Goal: Task Accomplishment & Management: Manage account settings

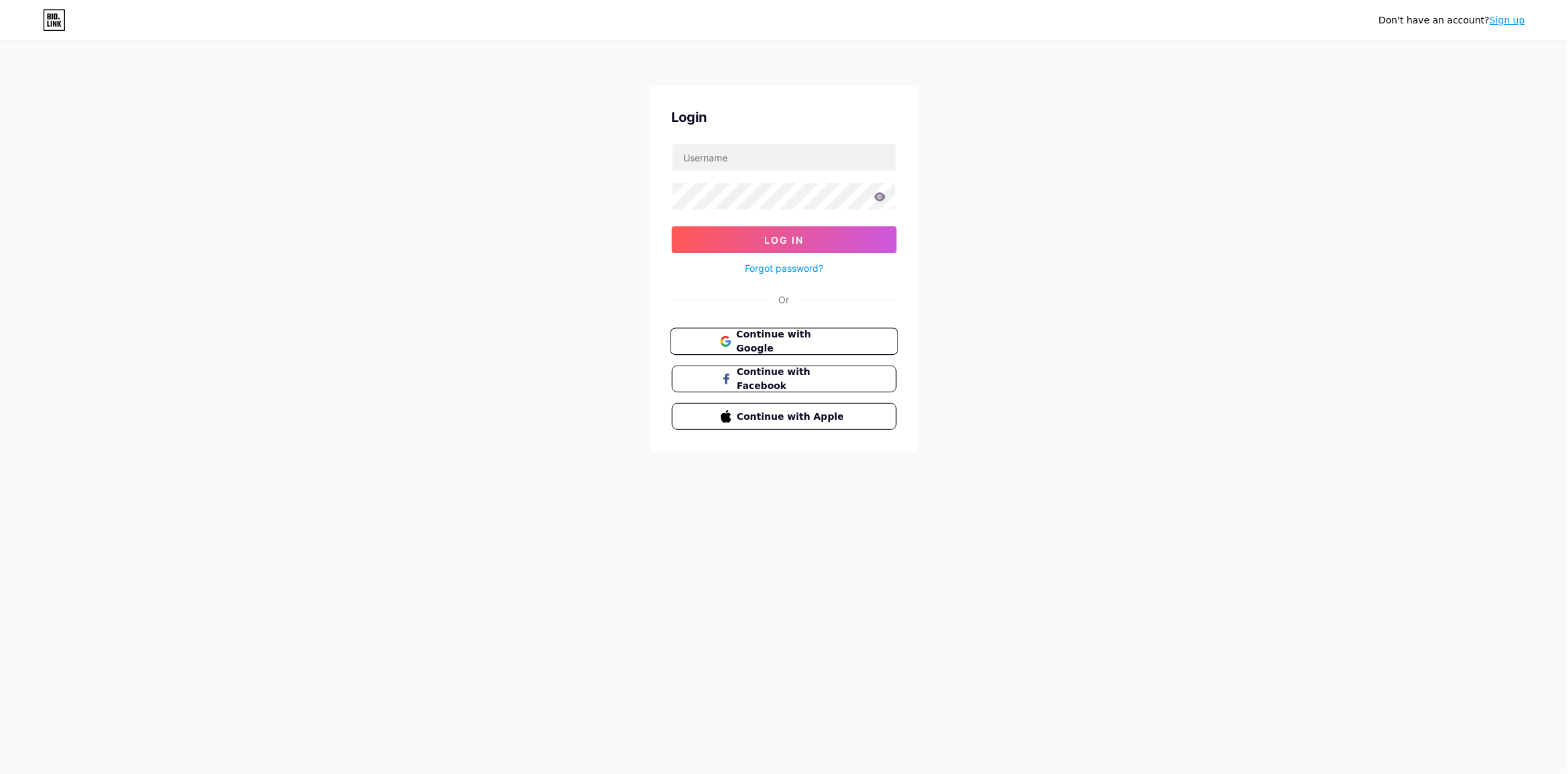
click at [800, 333] on span "Continue with Google" at bounding box center [791, 341] width 111 height 29
click at [784, 373] on span "Continue with Google" at bounding box center [791, 376] width 111 height 29
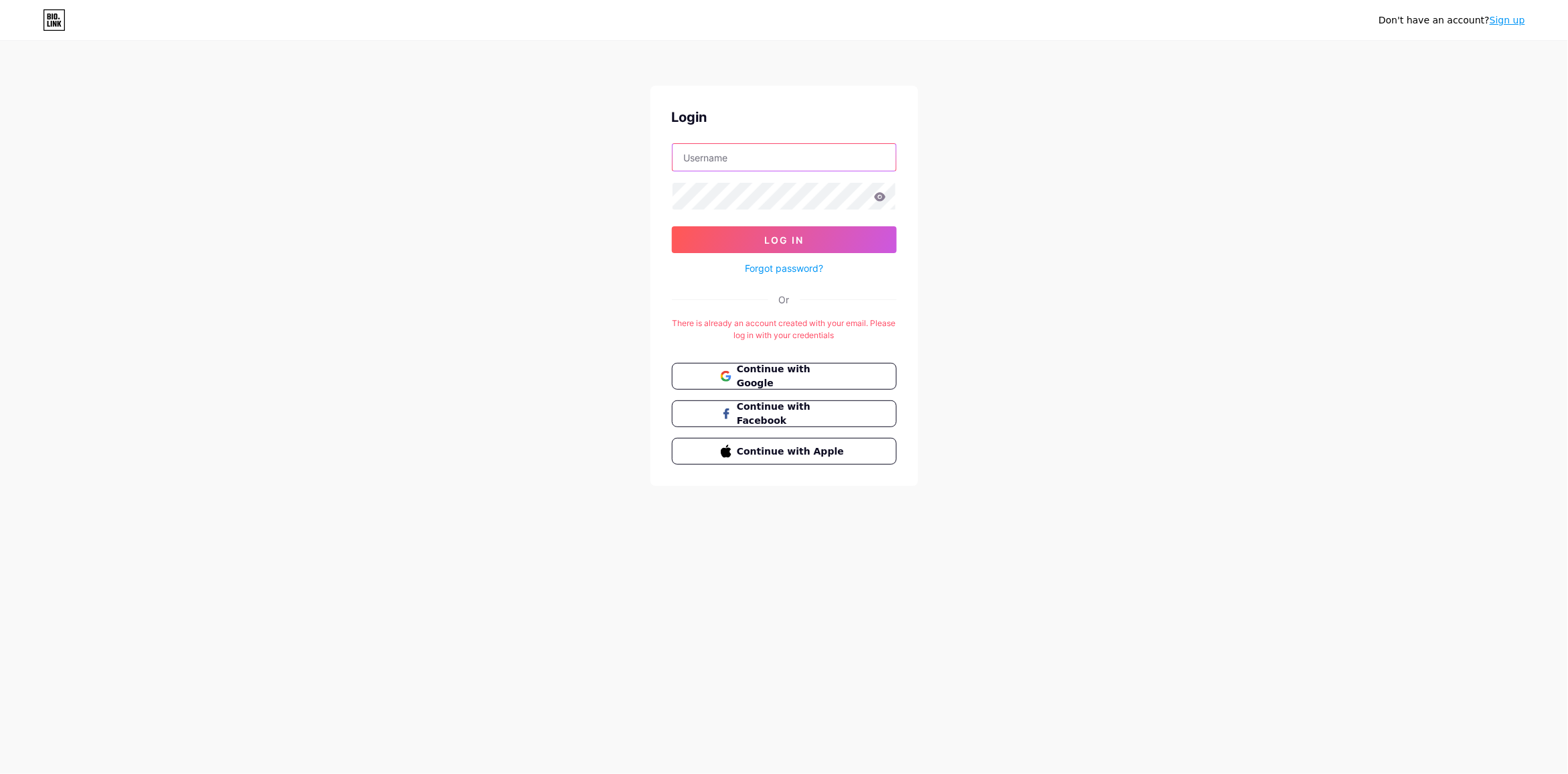
click at [798, 169] on input "text" at bounding box center [784, 157] width 224 height 27
type input "[EMAIL_ADDRESS][DOMAIN_NAME]"
click at [760, 211] on form "[EMAIL_ADDRESS][DOMAIN_NAME] Log In Forgot password?" at bounding box center [784, 209] width 225 height 133
click at [777, 236] on span "Log In" at bounding box center [784, 241] width 39 height 12
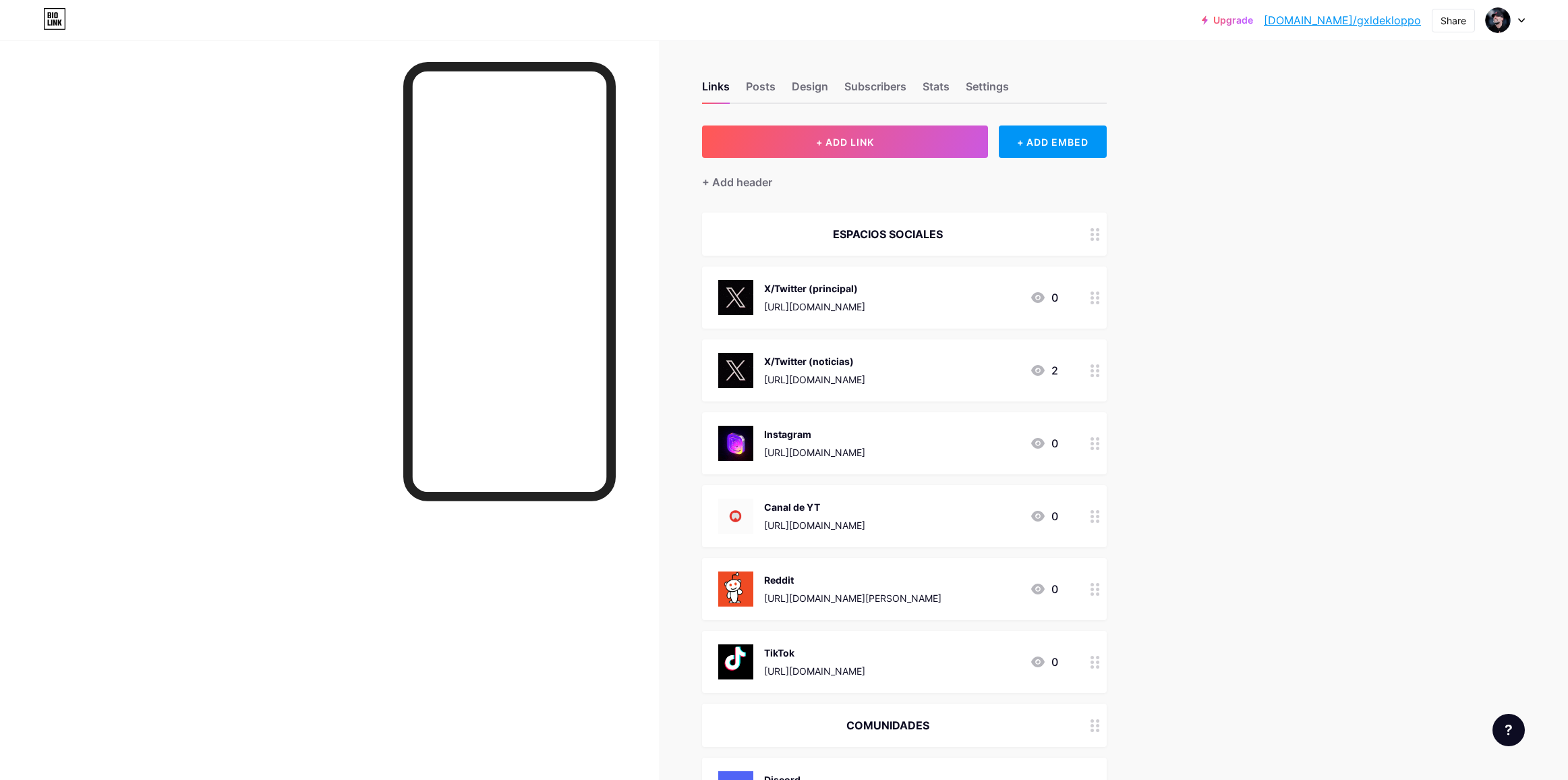
click at [1107, 379] on div at bounding box center [1095, 371] width 23 height 62
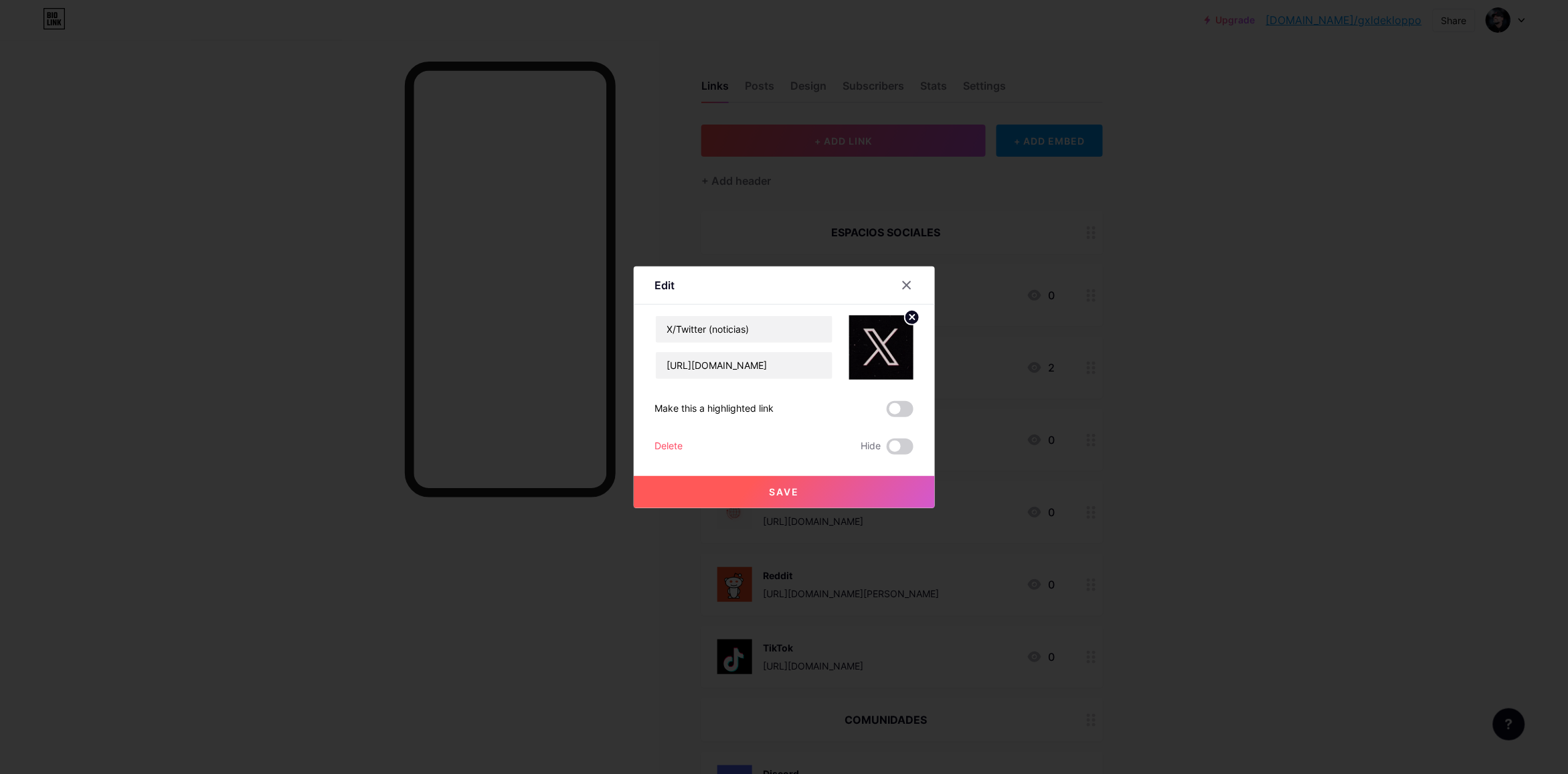
click at [667, 447] on div "Delete" at bounding box center [669, 447] width 29 height 16
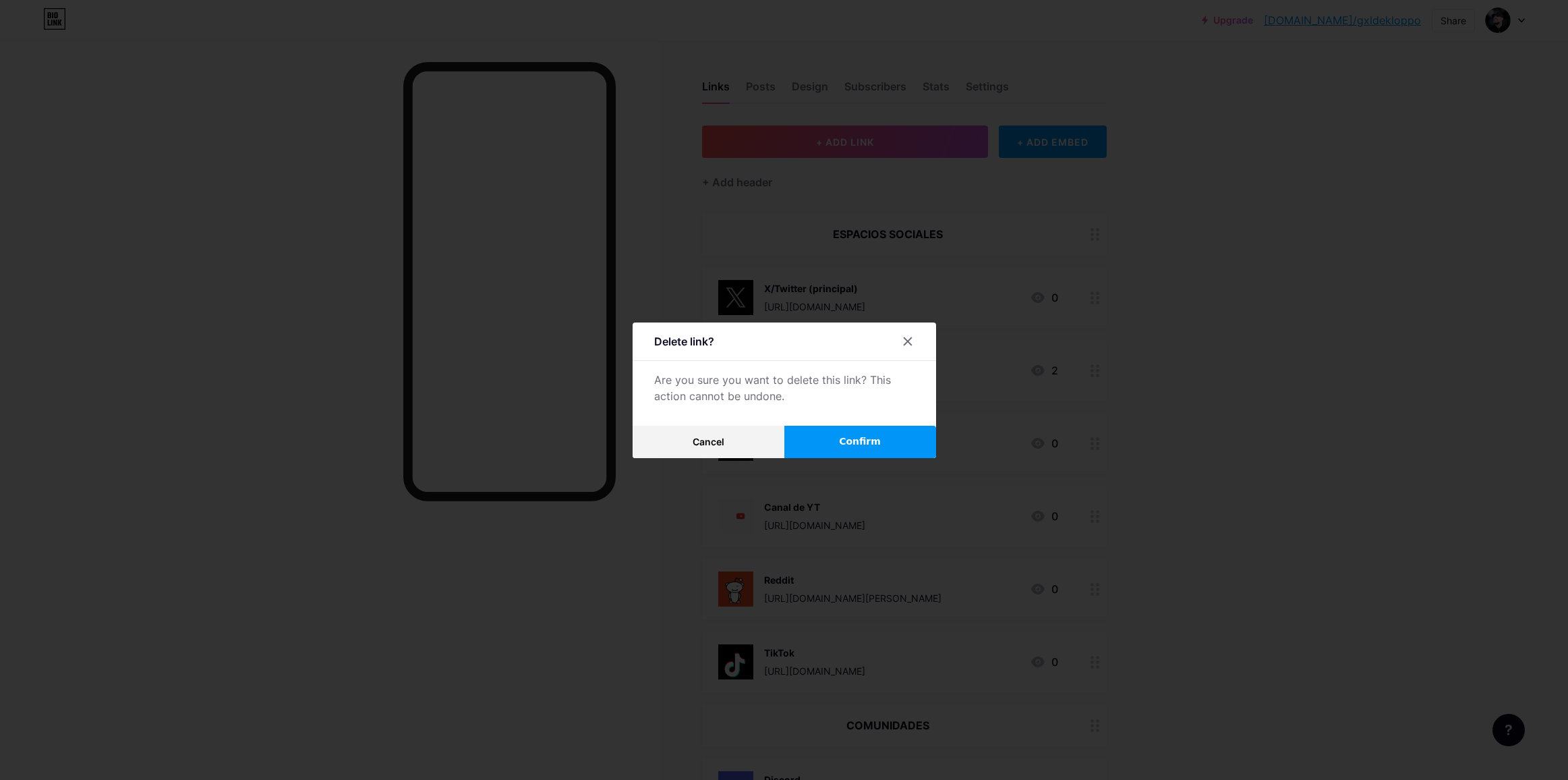
click at [844, 437] on button "Confirm" at bounding box center [860, 442] width 152 height 33
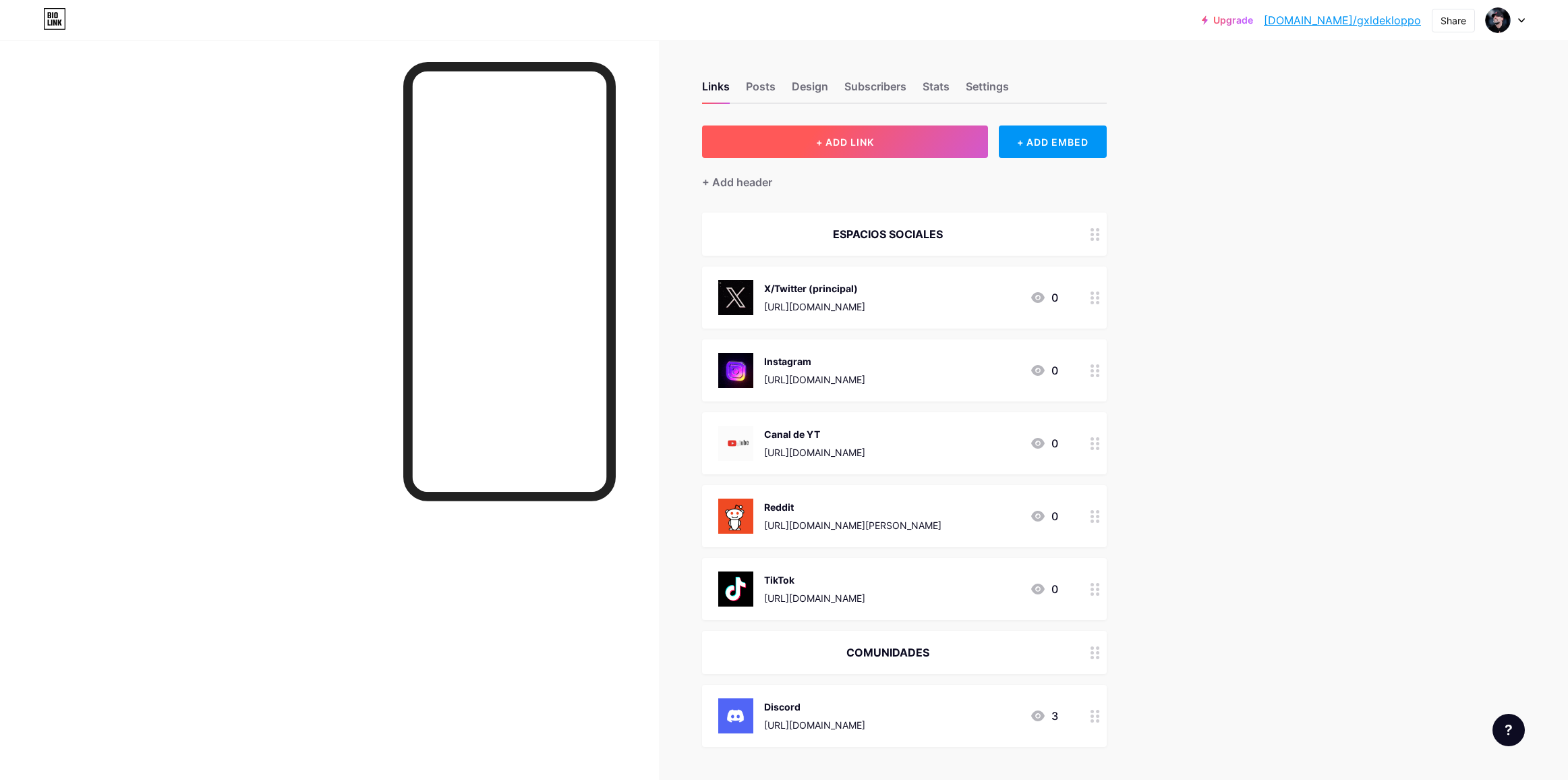
click at [910, 145] on button "+ ADD LINK" at bounding box center [845, 141] width 287 height 33
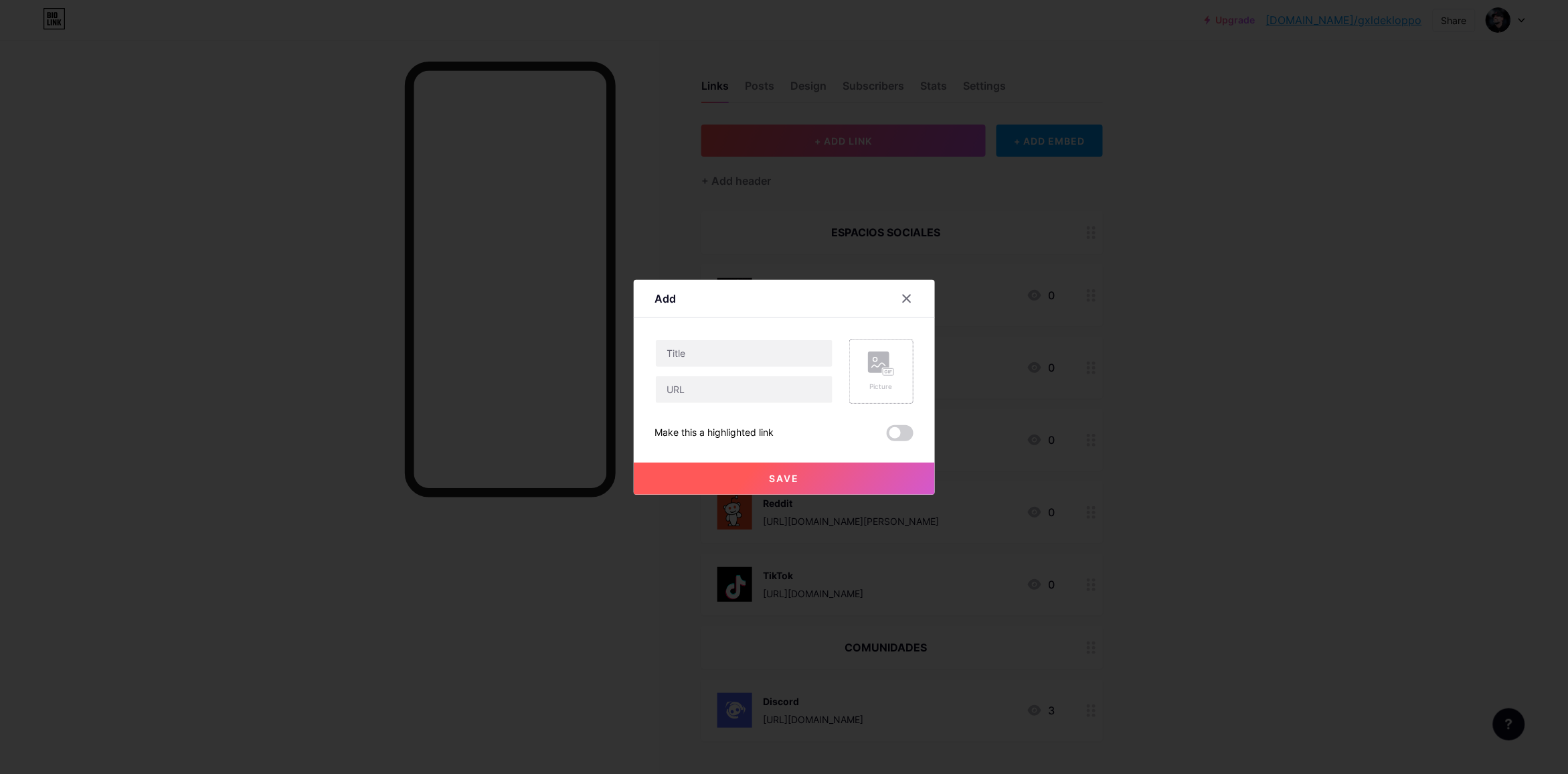
click at [882, 373] on icon at bounding box center [881, 364] width 27 height 25
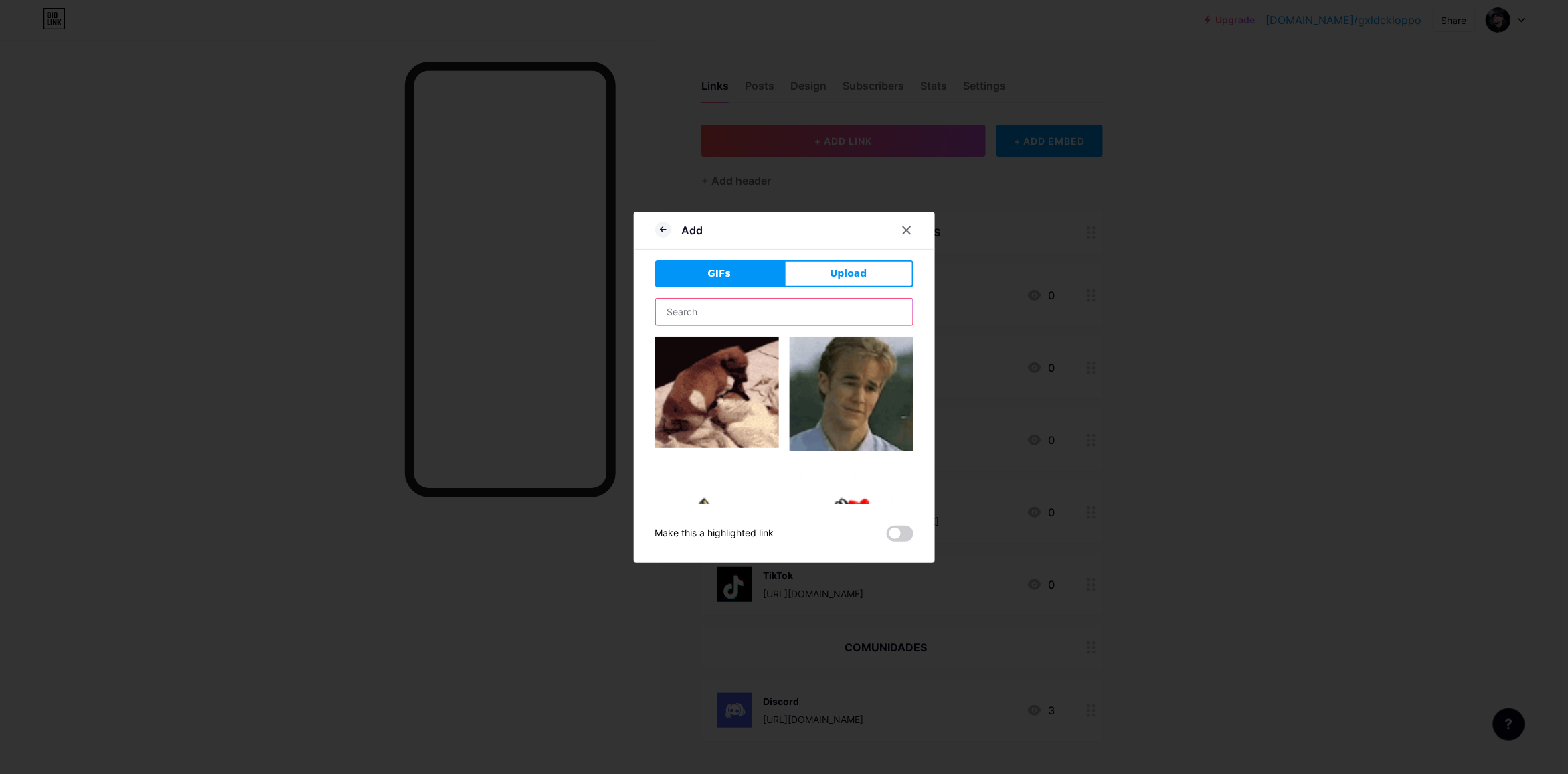
click at [806, 306] on input "text" at bounding box center [784, 312] width 257 height 27
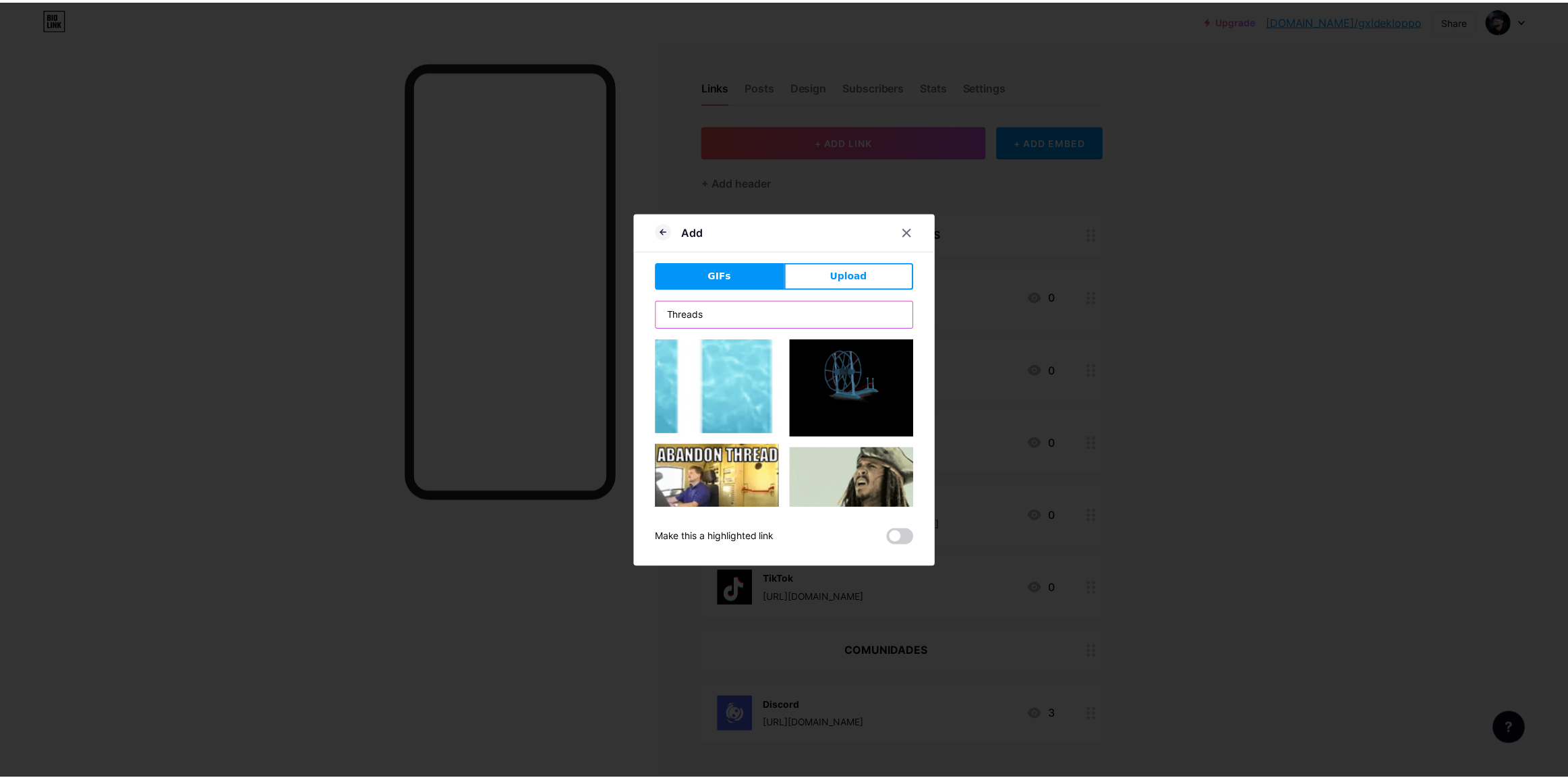
scroll to position [4443, 0]
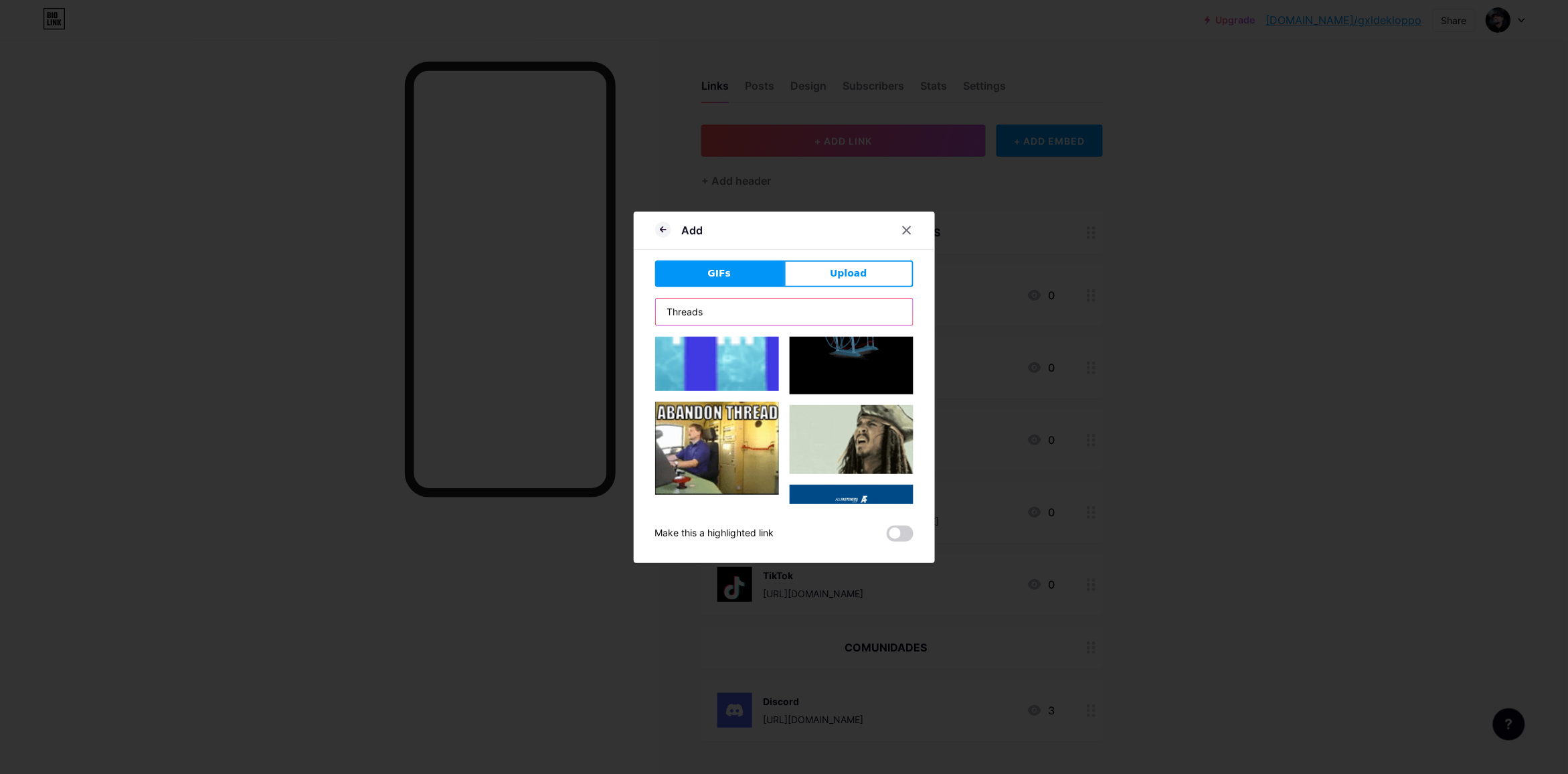
type input "Threads"
click at [1203, 386] on div at bounding box center [784, 387] width 1568 height 774
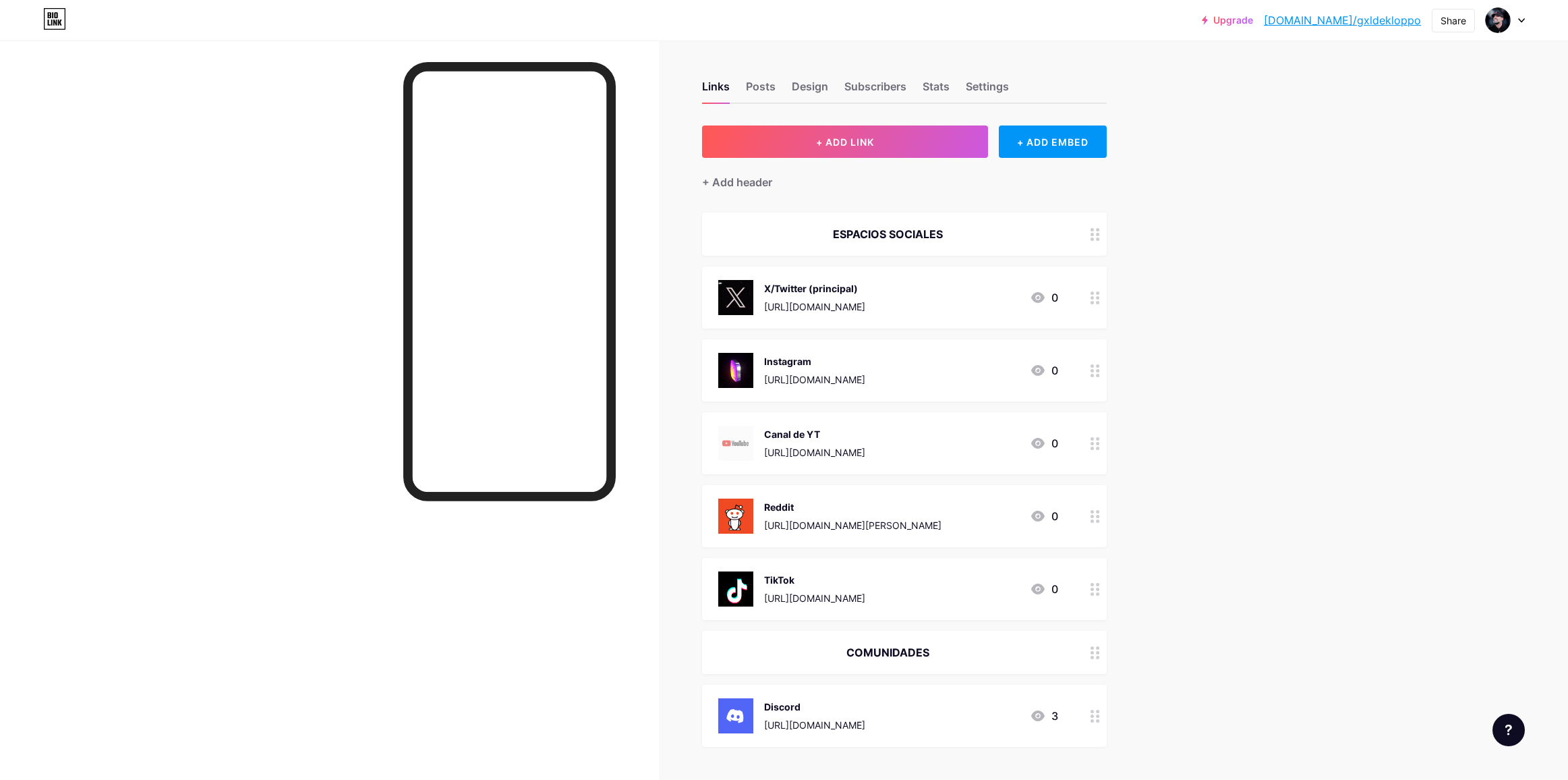
click at [1130, 145] on div "Links Posts Design Subscribers Stats Settings + ADD LINK + ADD EMBED + Add head…" at bounding box center [582, 534] width 1164 height 986
click at [1088, 136] on div "+ ADD EMBED" at bounding box center [1053, 141] width 107 height 33
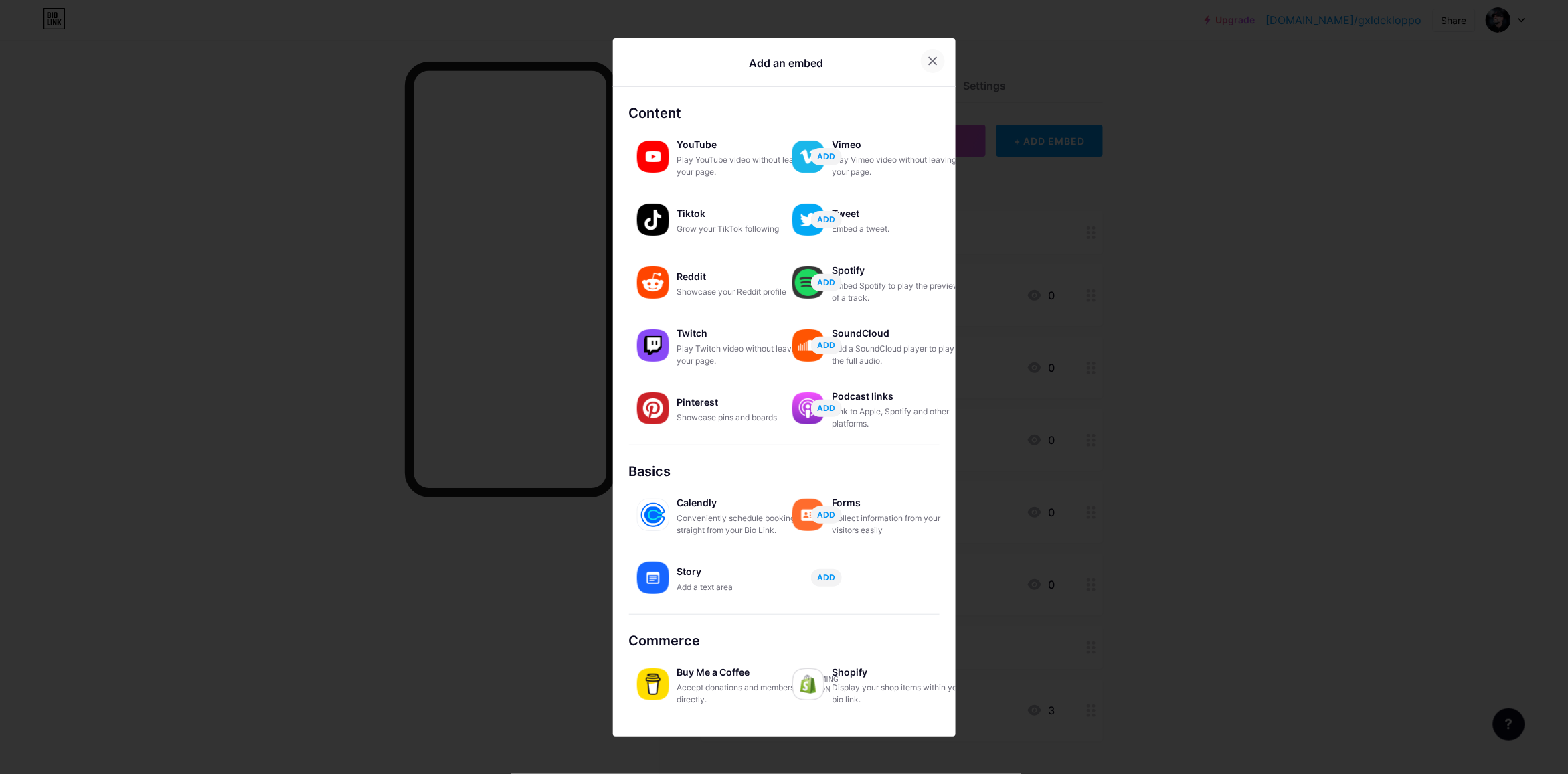
click at [922, 52] on div at bounding box center [933, 61] width 24 height 24
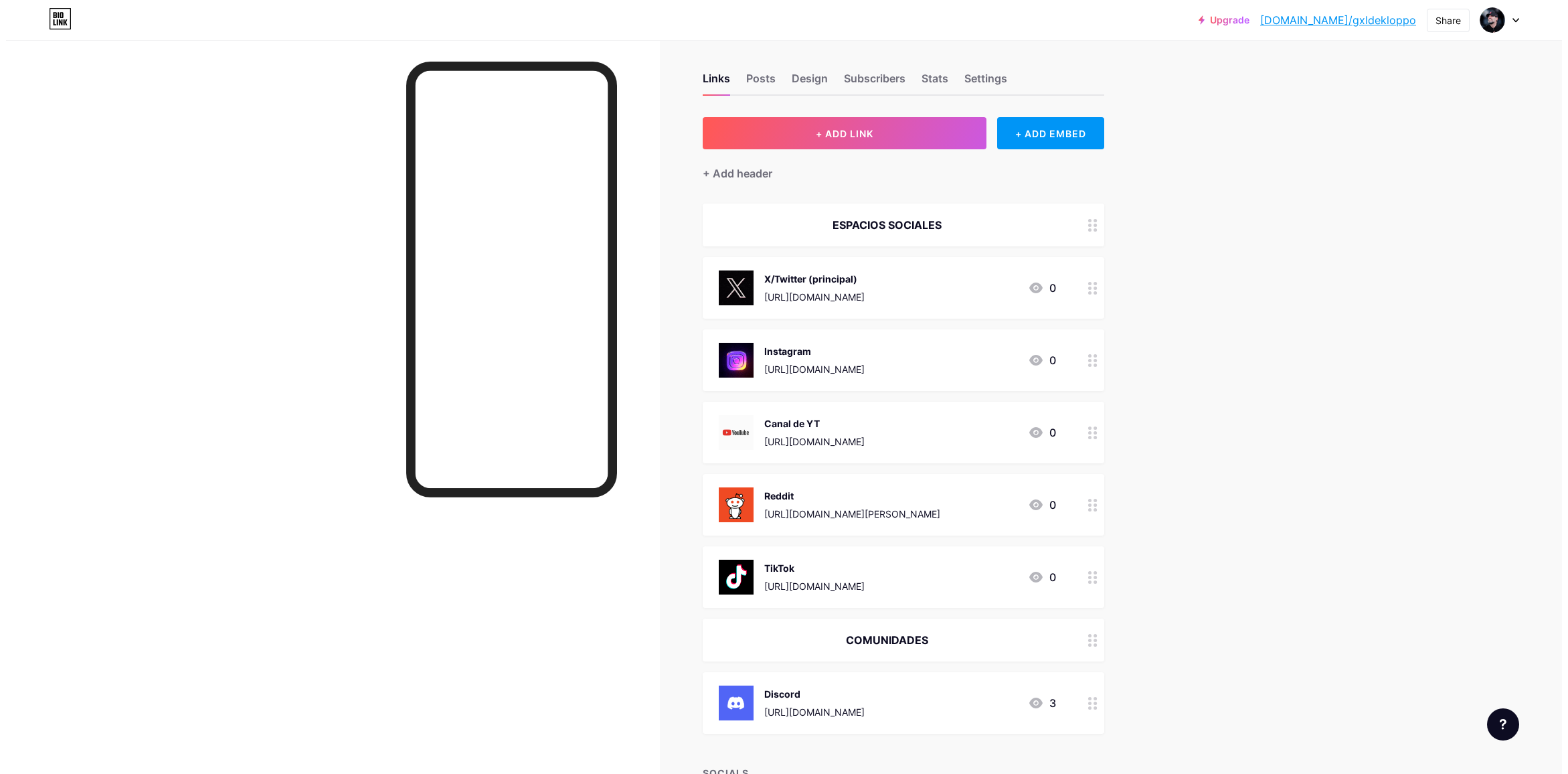
scroll to position [0, 0]
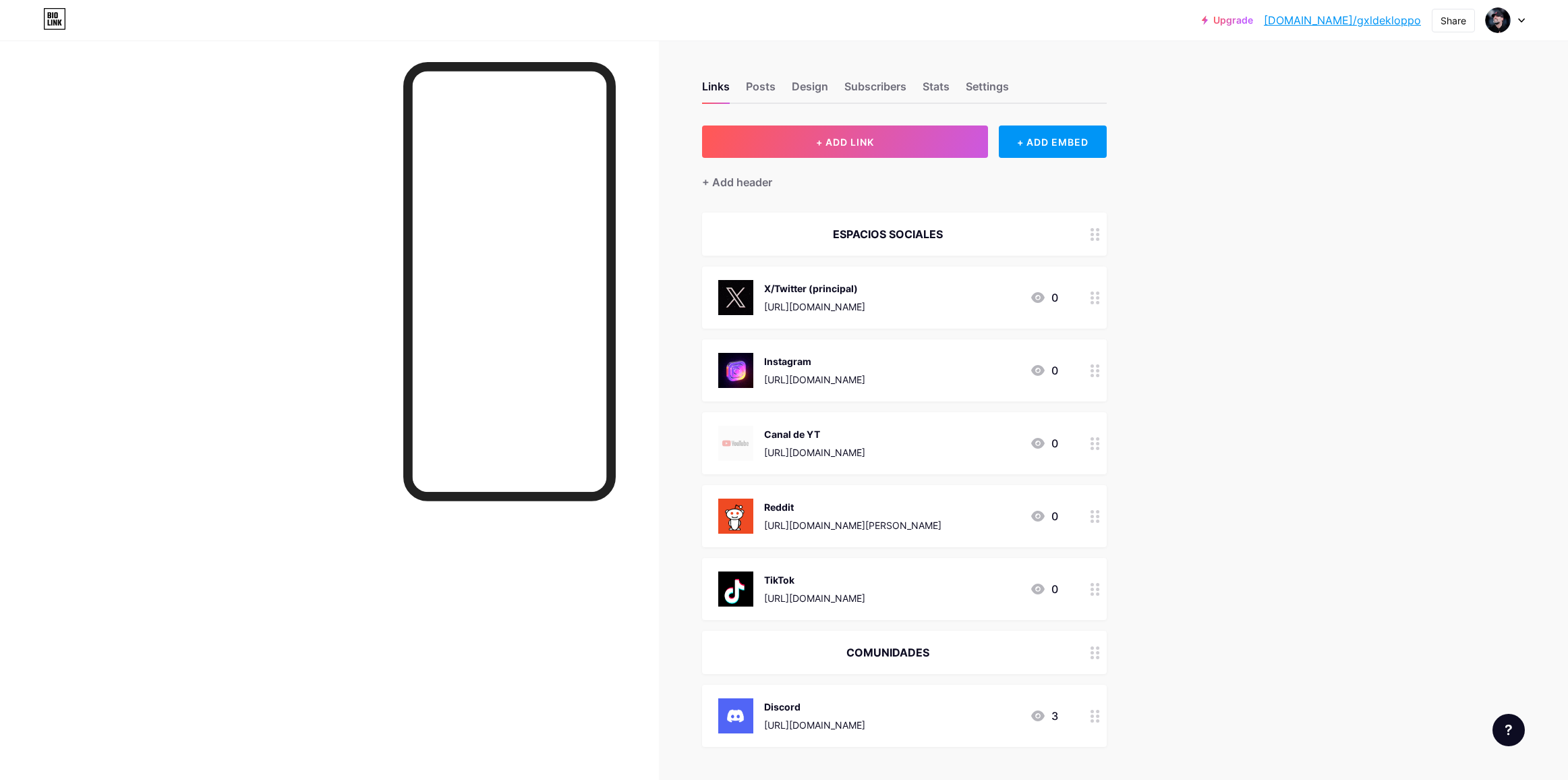
click at [1099, 296] on circle at bounding box center [1097, 297] width 3 height 3
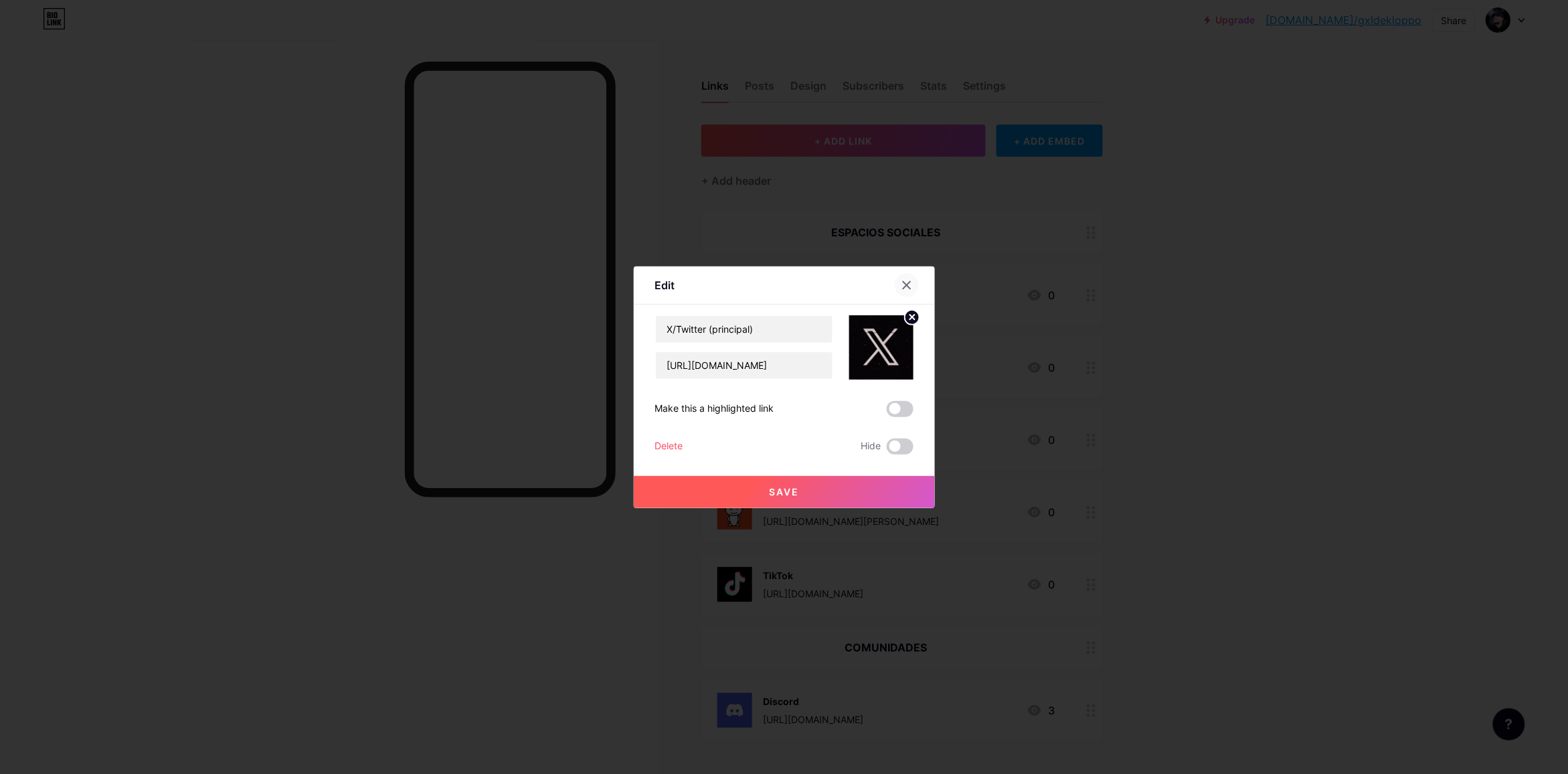
click at [908, 280] on icon at bounding box center [907, 285] width 11 height 11
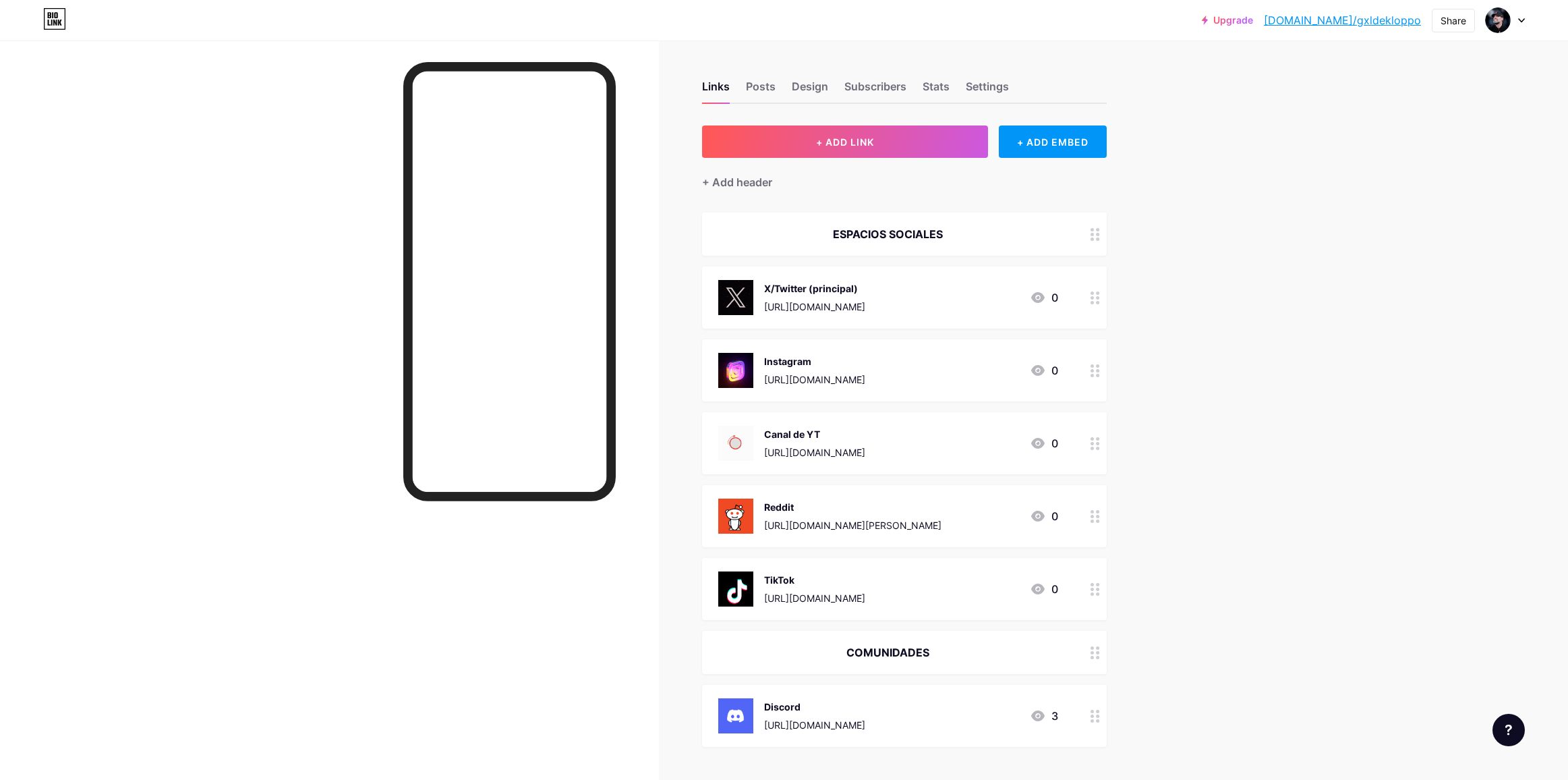
click at [867, 231] on div "ESPACIOS SOCIALES" at bounding box center [888, 234] width 340 height 16
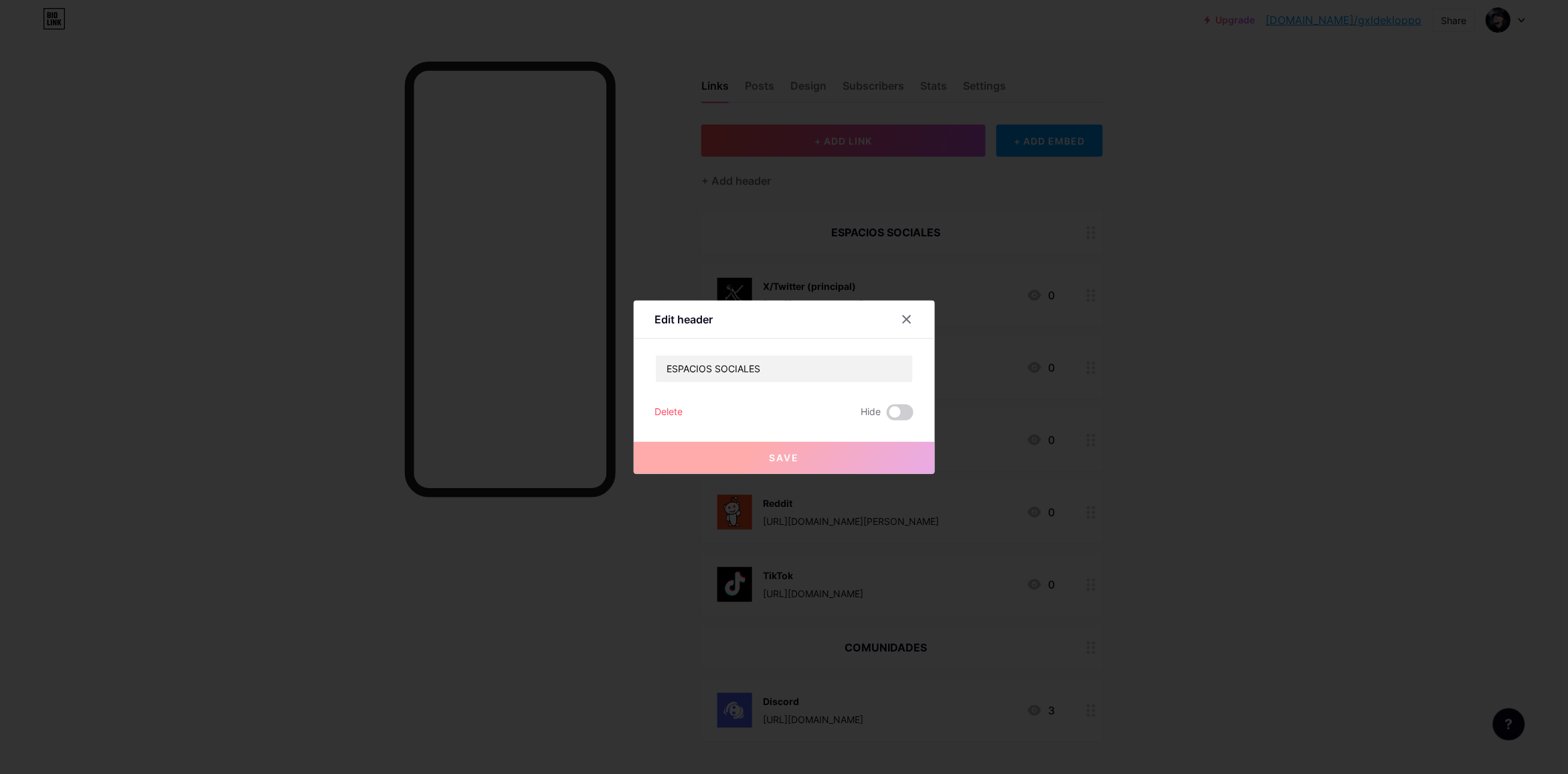
click at [860, 229] on div at bounding box center [784, 387] width 1568 height 774
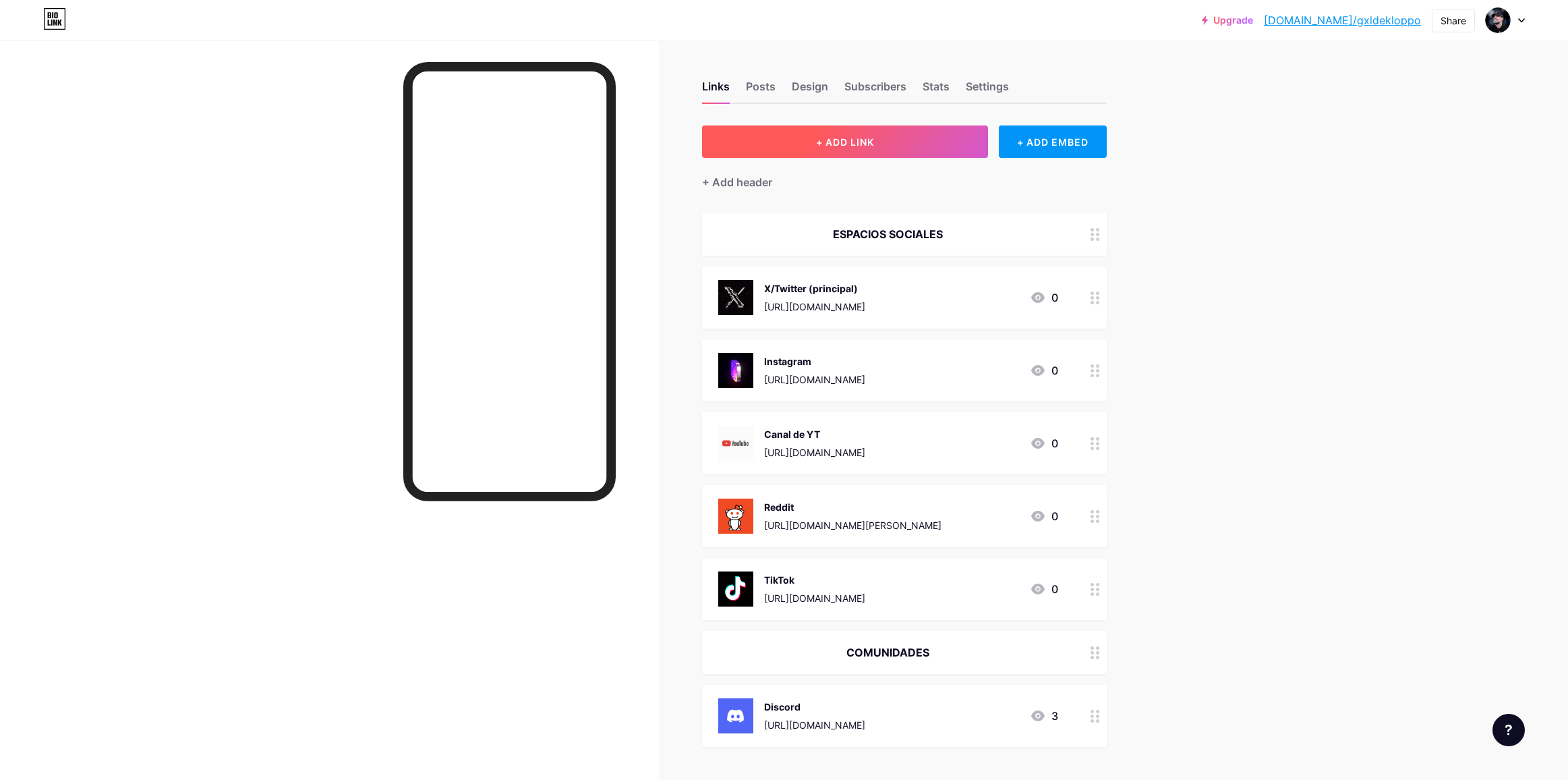
click at [806, 136] on button "+ ADD LINK" at bounding box center [845, 141] width 287 height 33
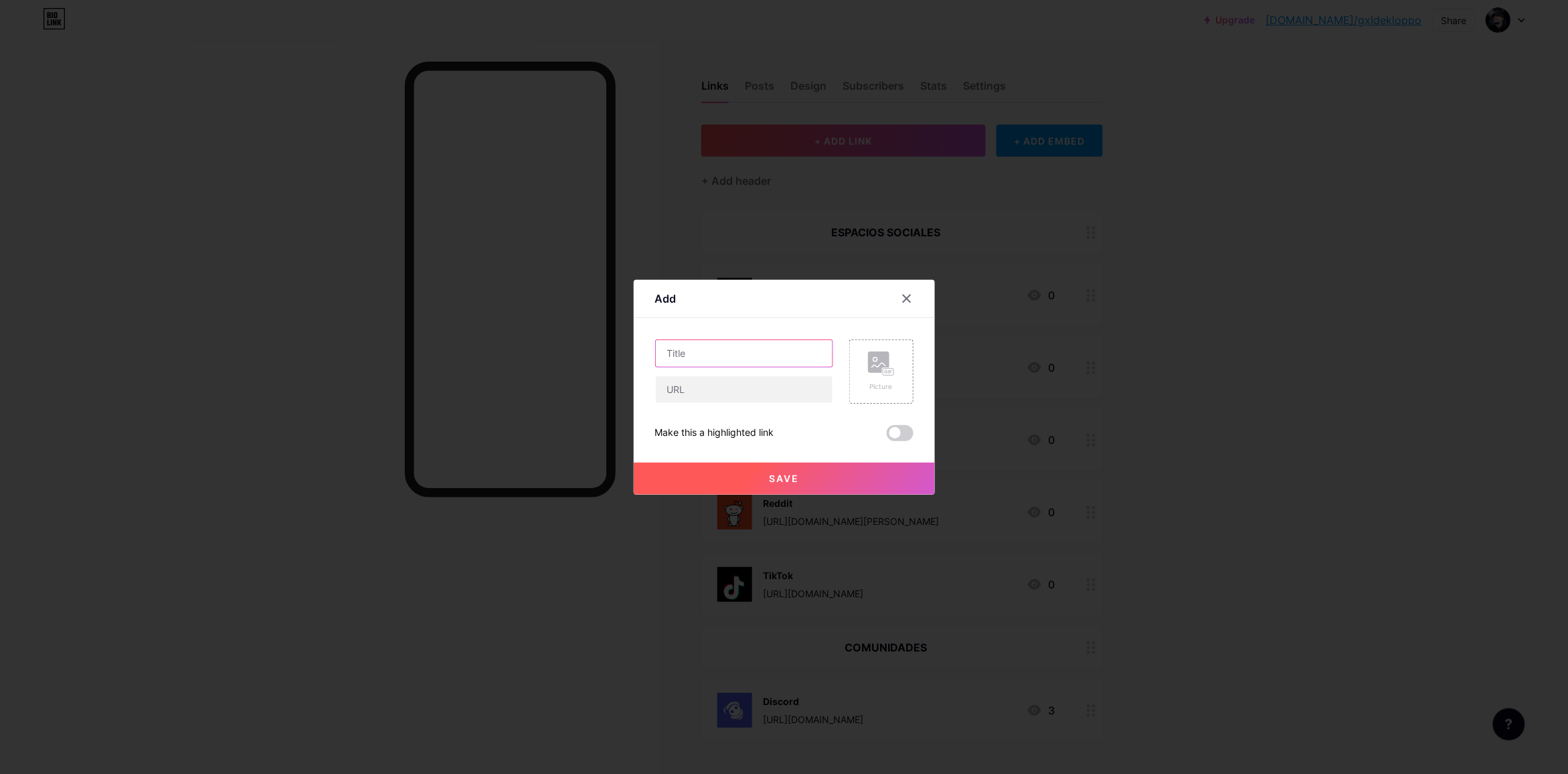
click at [746, 353] on input "text" at bounding box center [744, 353] width 176 height 27
type input "Threads"
click at [742, 387] on input "text" at bounding box center [744, 389] width 176 height 27
paste input "[URL][DOMAIN_NAME]"
drag, startPoint x: 697, startPoint y: 395, endPoint x: 677, endPoint y: 384, distance: 22.8
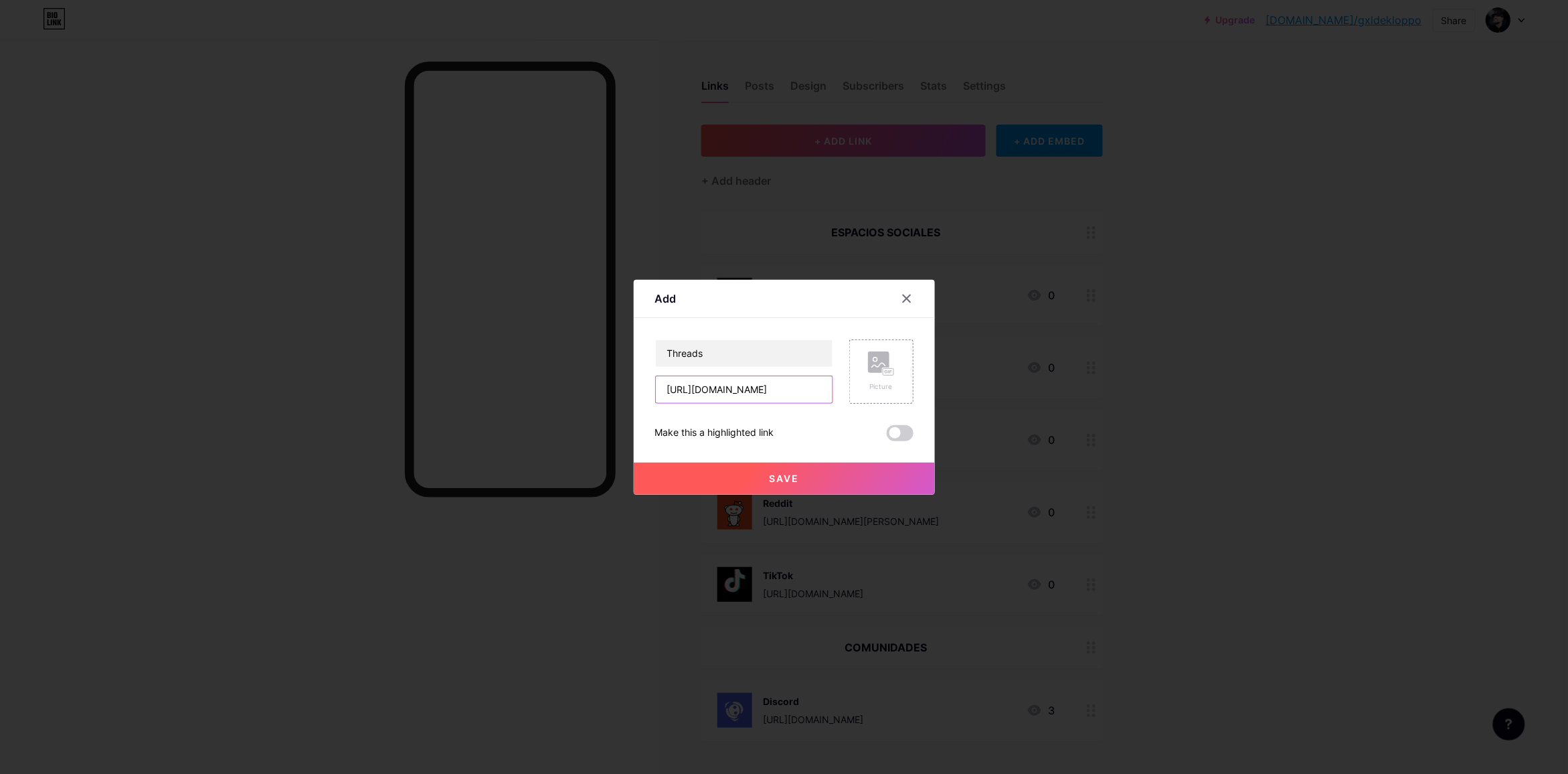
click at [611, 384] on div "Add Content YouTube Play YouTube video without leaving your page. ADD Vimeo Pla…" at bounding box center [784, 387] width 1568 height 774
click at [691, 384] on input "[URL][DOMAIN_NAME]" at bounding box center [744, 389] width 176 height 27
type input "[URL][DOMAIN_NAME]"
click at [870, 379] on div "Picture" at bounding box center [881, 372] width 27 height 40
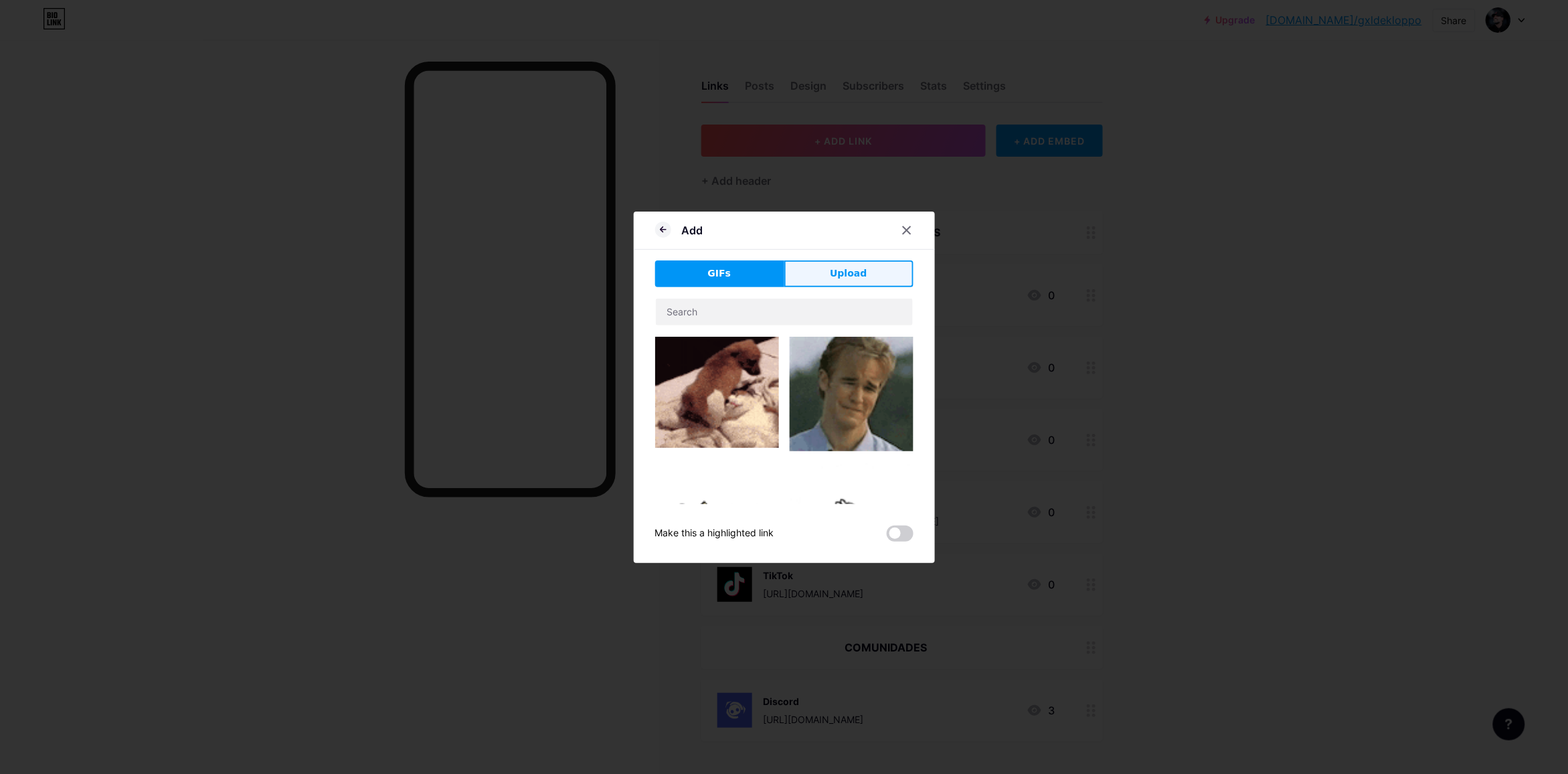
click at [856, 272] on span "Upload" at bounding box center [848, 273] width 36 height 14
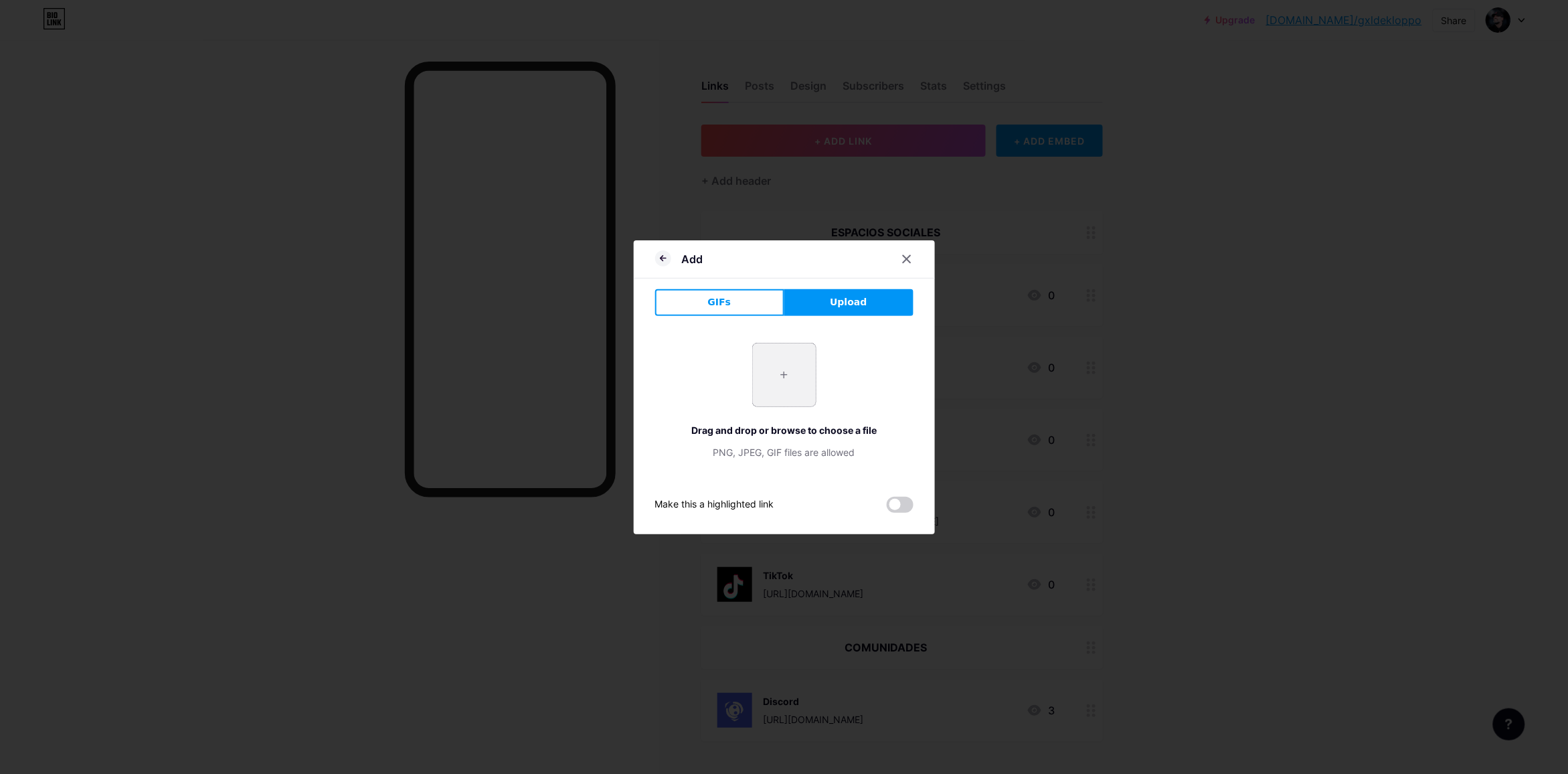
click at [794, 370] on input "file" at bounding box center [784, 375] width 63 height 63
type input "C:\fakepath\5ad006ce53c55d1343e9ee702ad1d7feaa6427d5.gif"
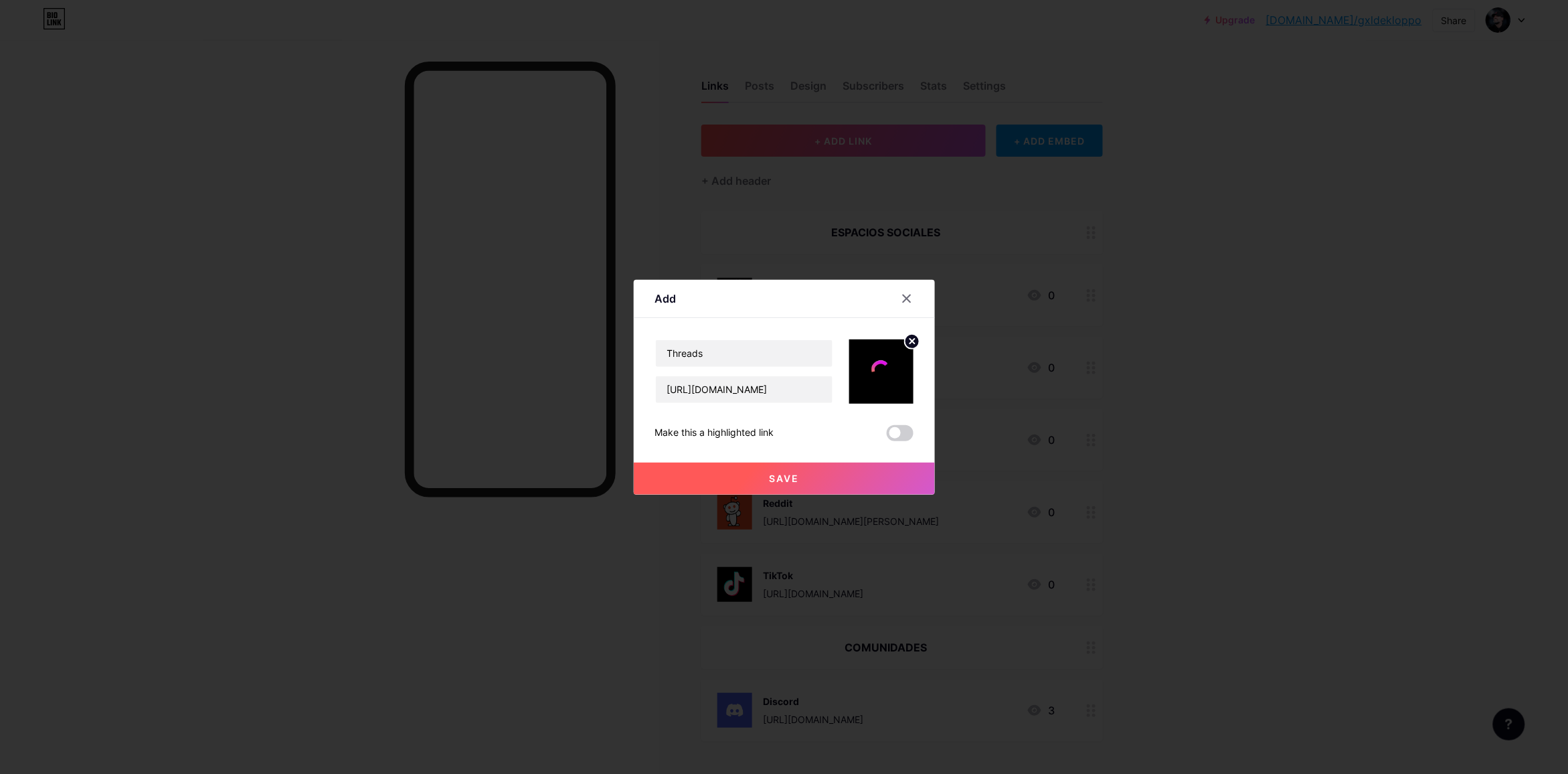
click at [856, 480] on button "Save" at bounding box center [784, 478] width 302 height 33
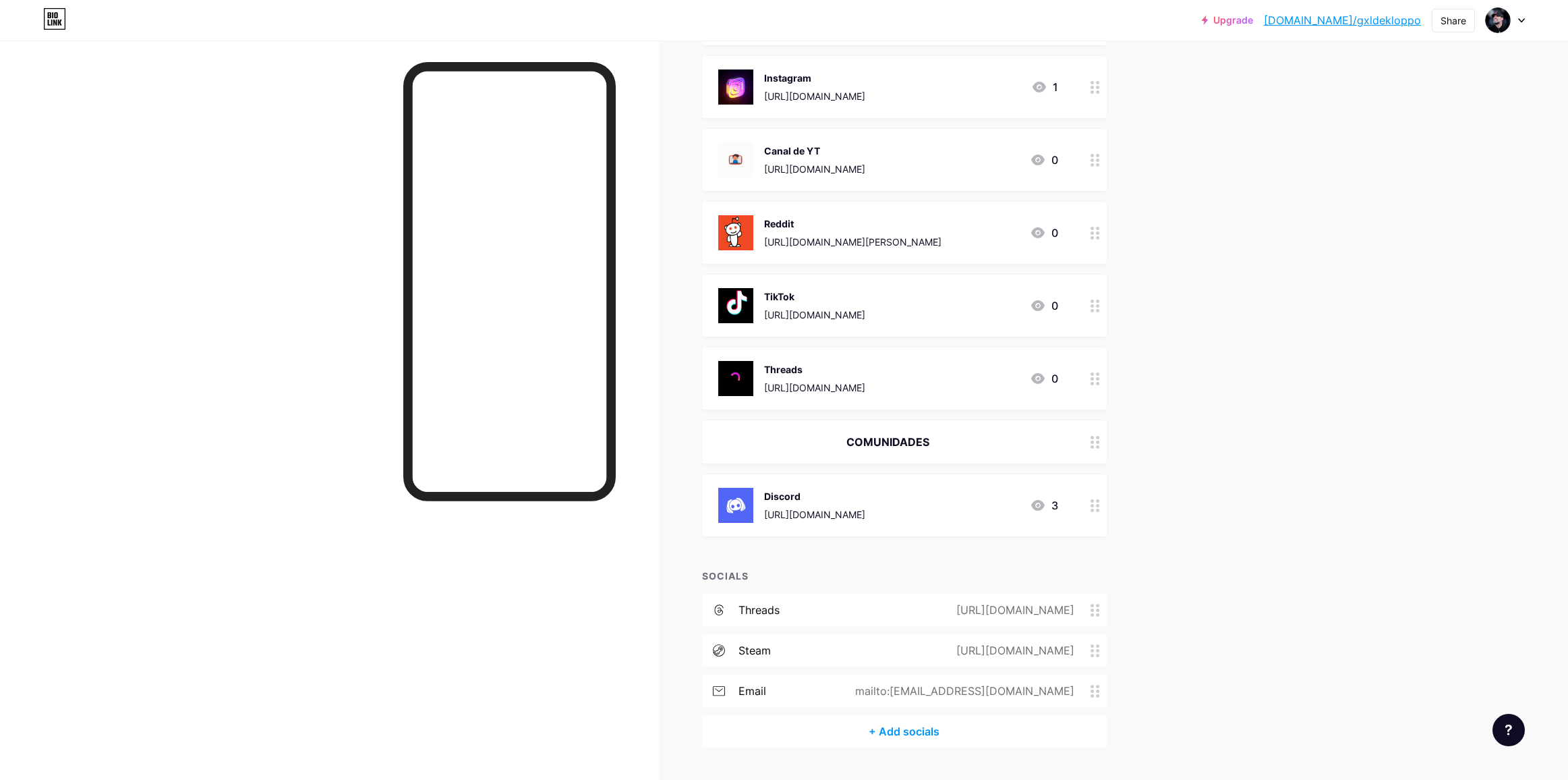
scroll to position [317, 0]
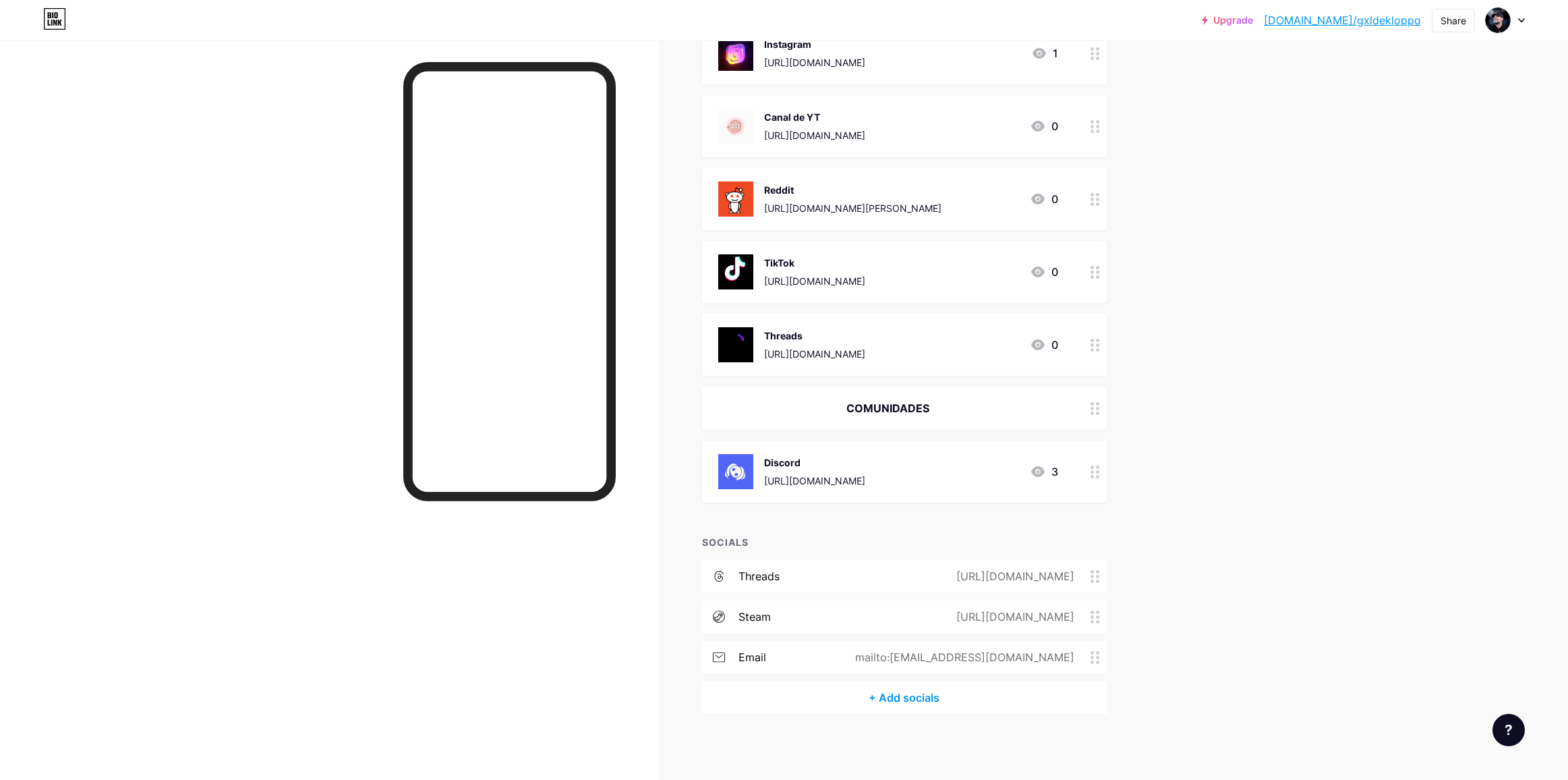
click at [1092, 342] on div at bounding box center [1095, 345] width 23 height 62
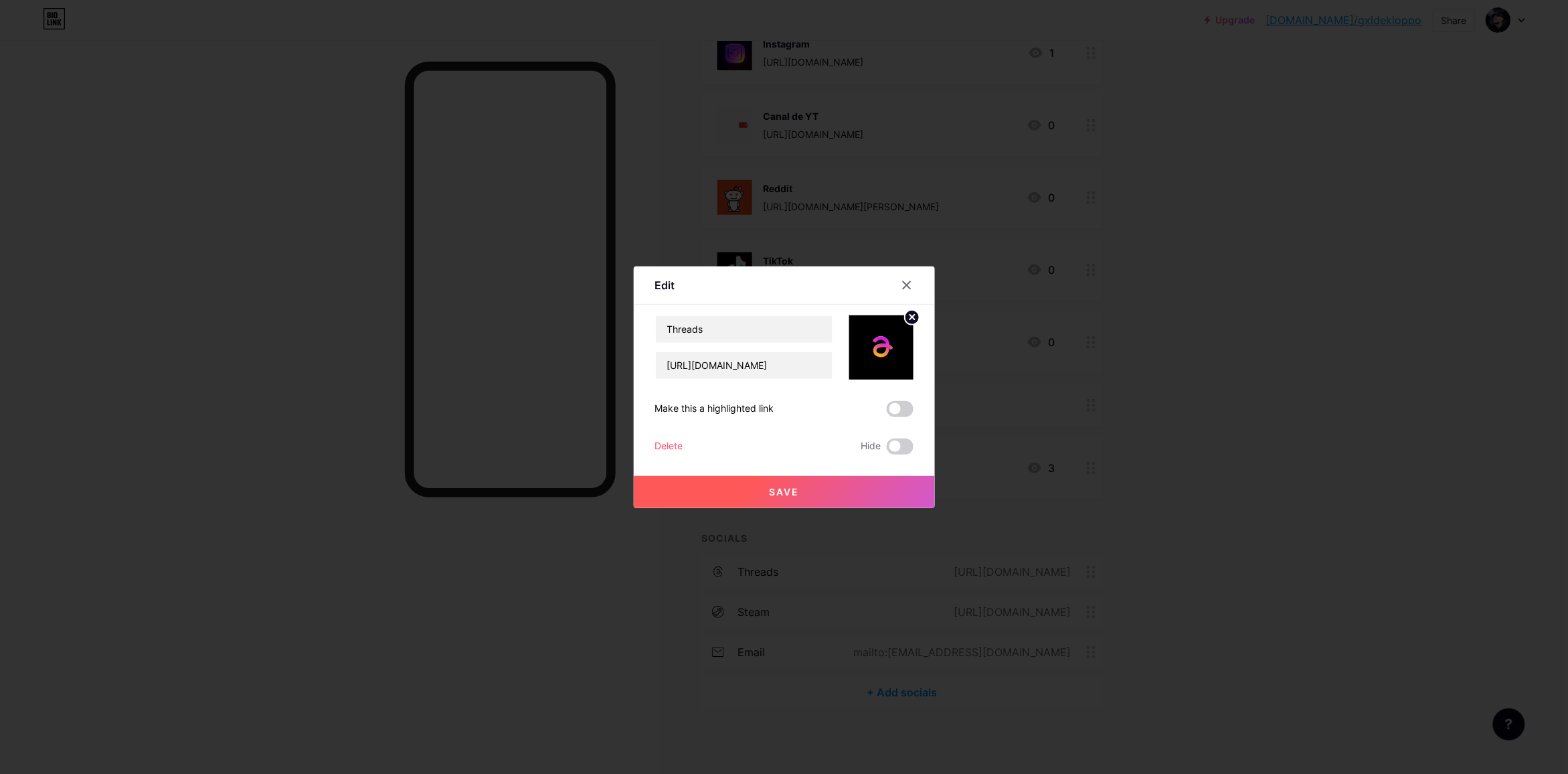
click at [676, 449] on div "Delete" at bounding box center [669, 447] width 29 height 16
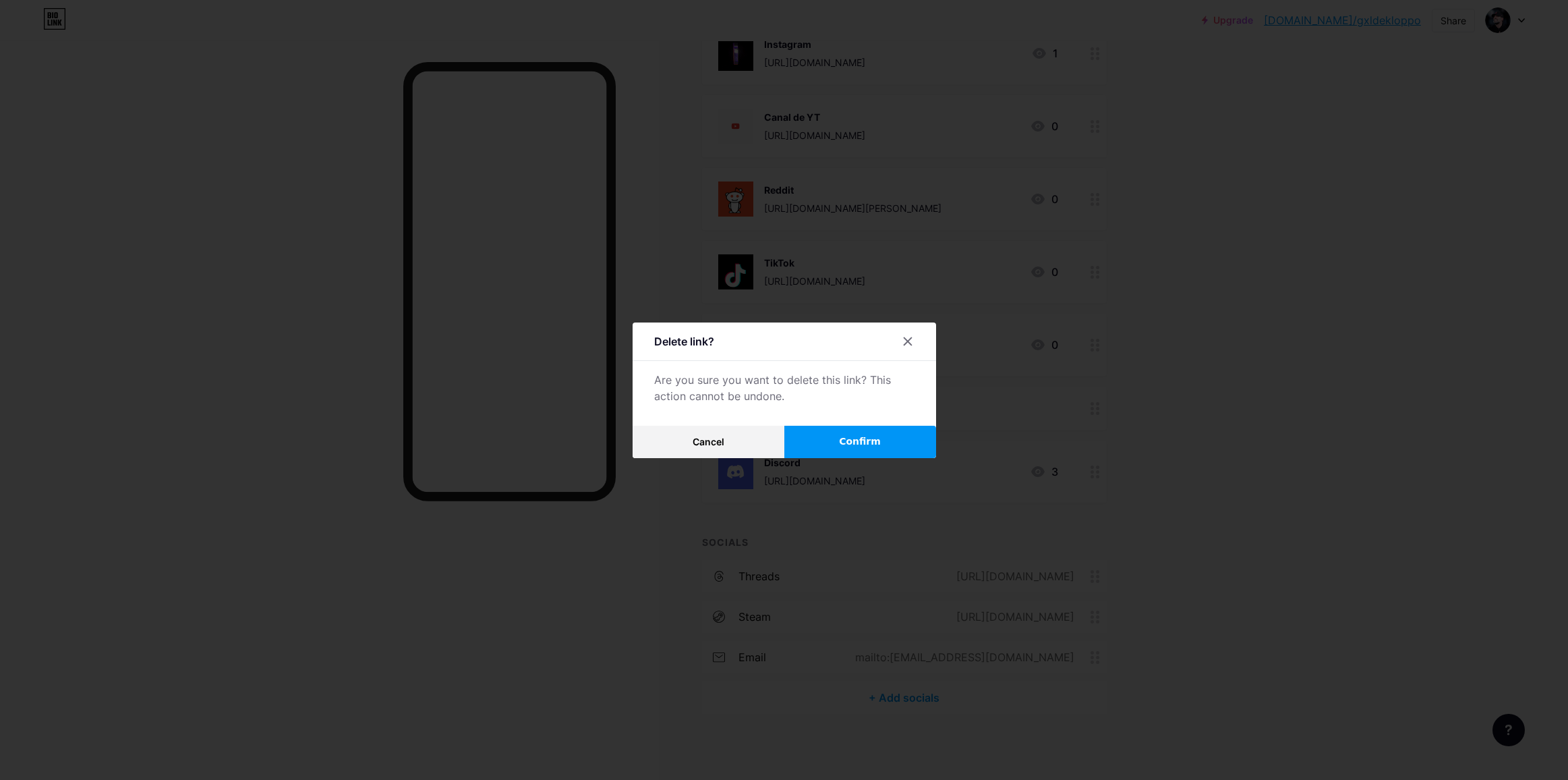
click at [838, 449] on button "Confirm" at bounding box center [860, 442] width 152 height 33
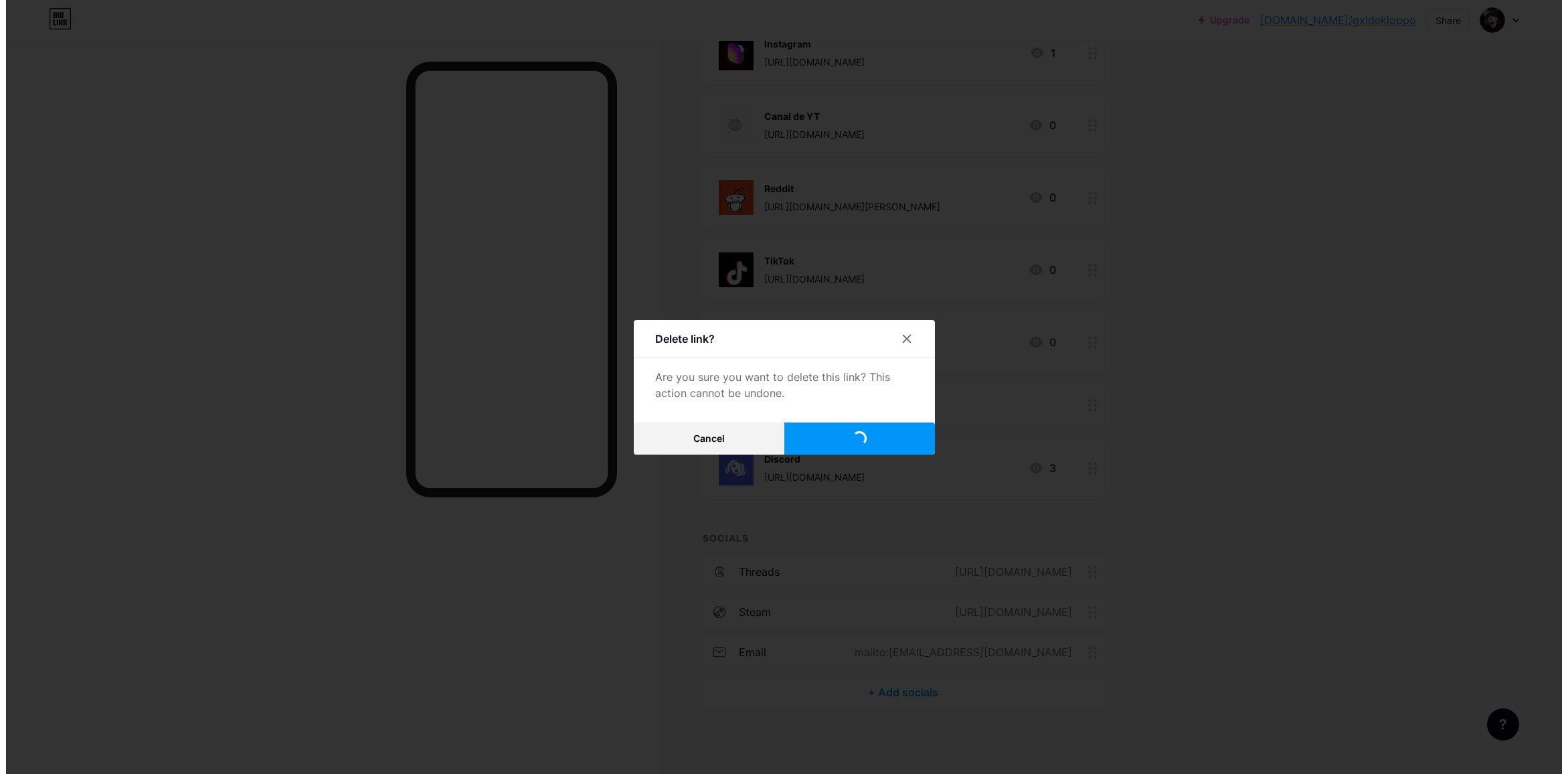
scroll to position [242, 0]
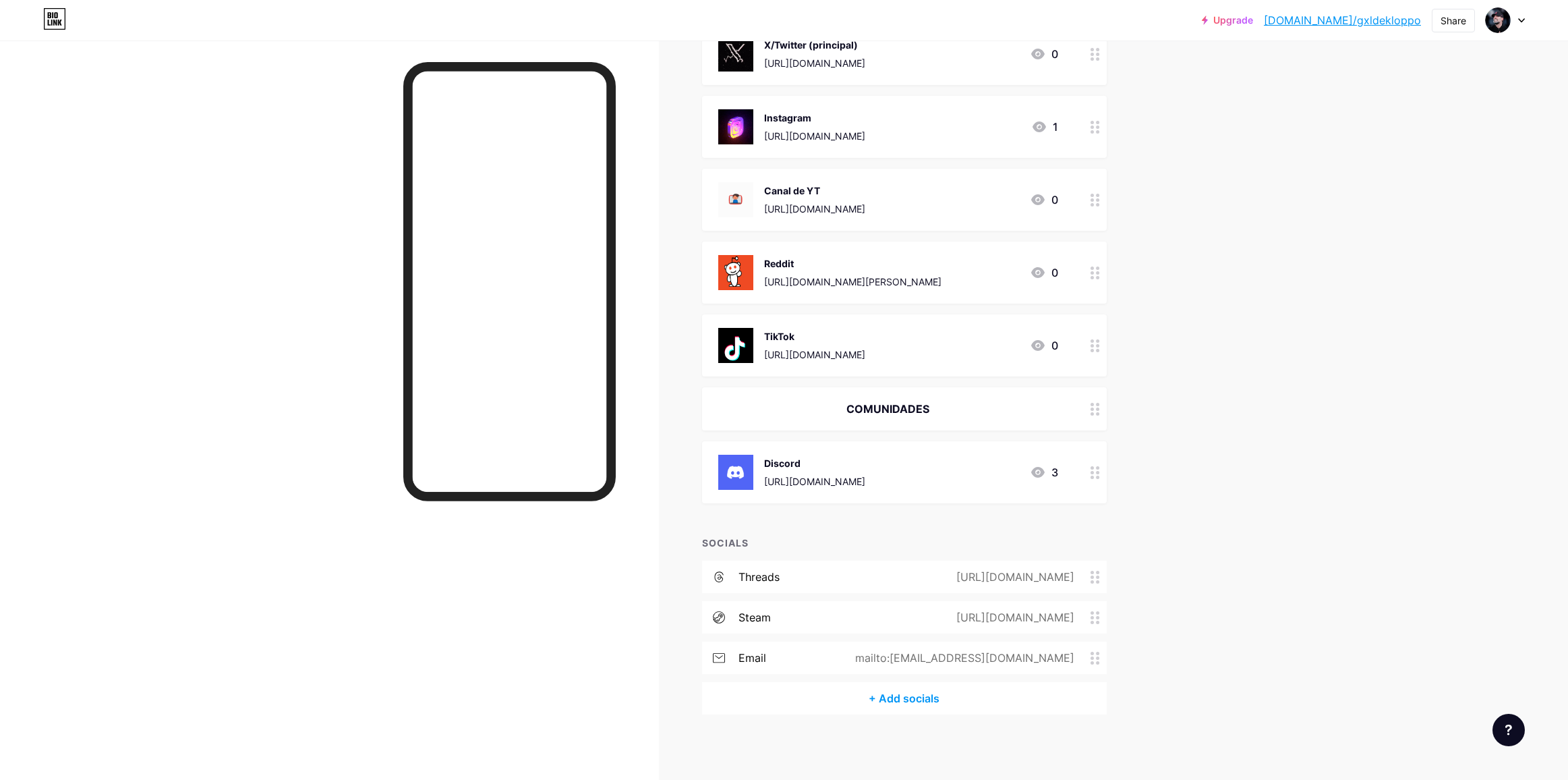
click at [928, 697] on div "+ Add socials" at bounding box center [905, 699] width 405 height 33
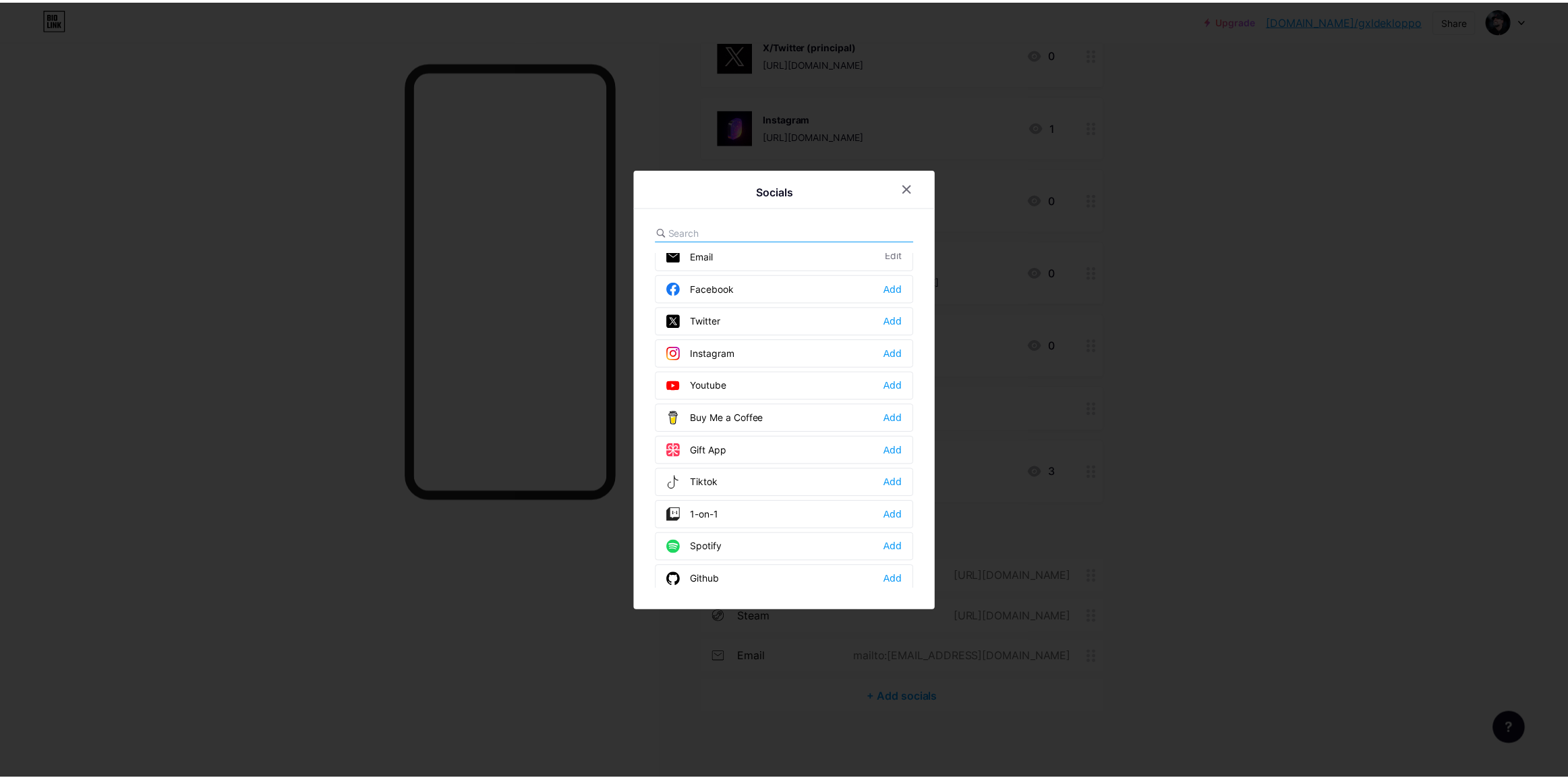
scroll to position [0, 0]
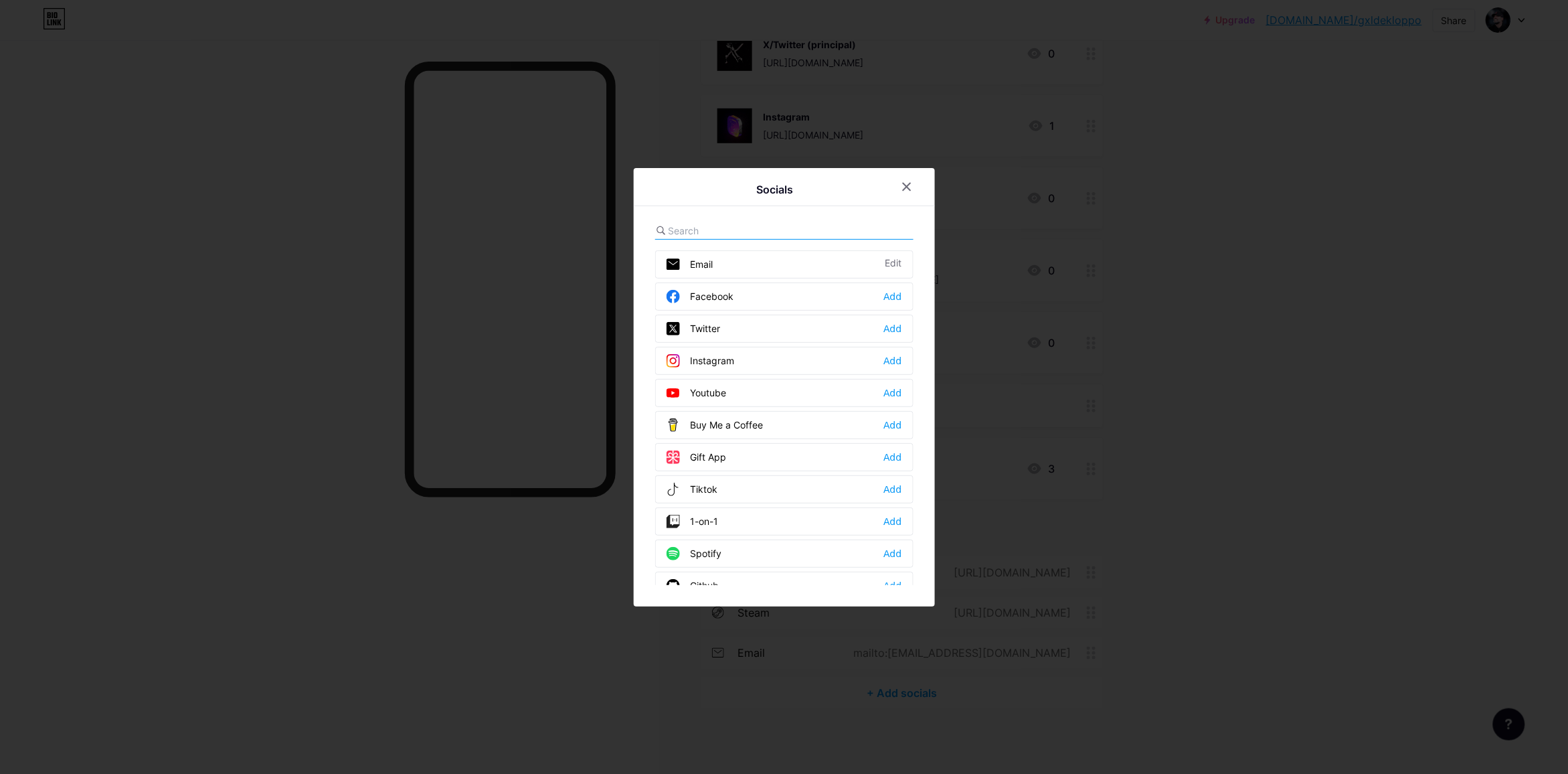
click at [1196, 233] on div at bounding box center [784, 387] width 1568 height 774
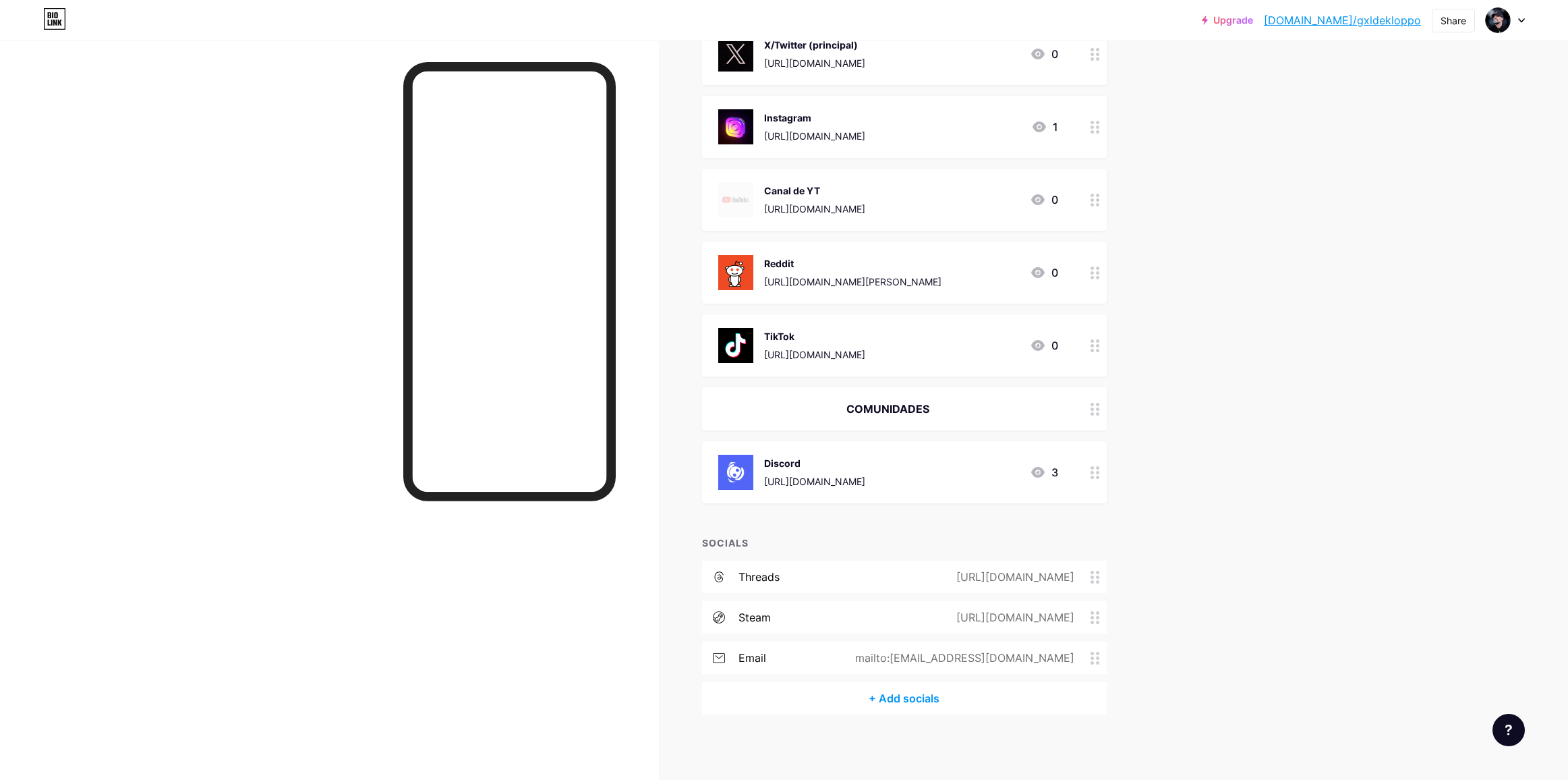
click at [926, 655] on div "mailto:[EMAIL_ADDRESS][DOMAIN_NAME]" at bounding box center [962, 658] width 257 height 16
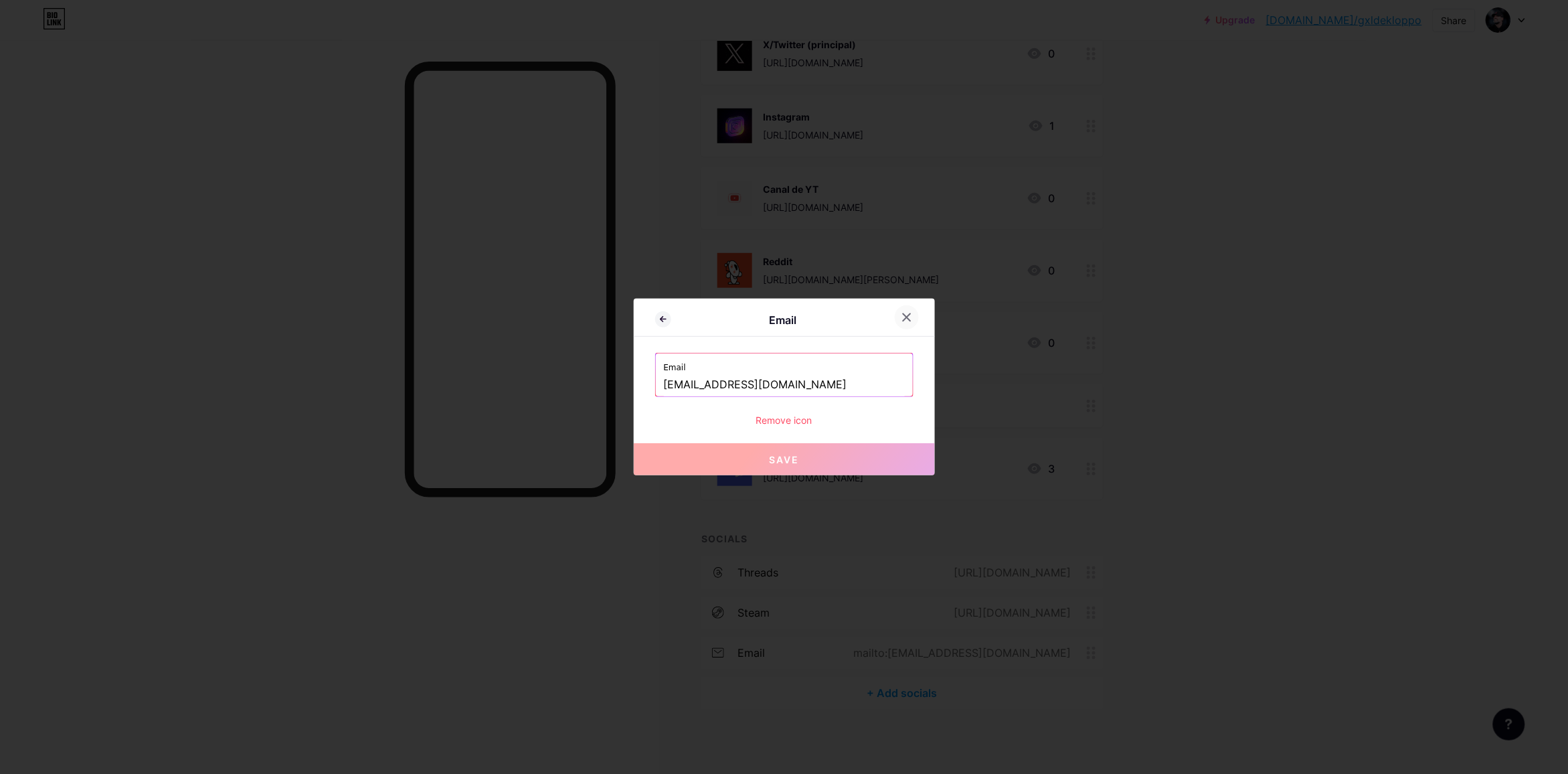
click at [901, 316] on div at bounding box center [907, 317] width 24 height 24
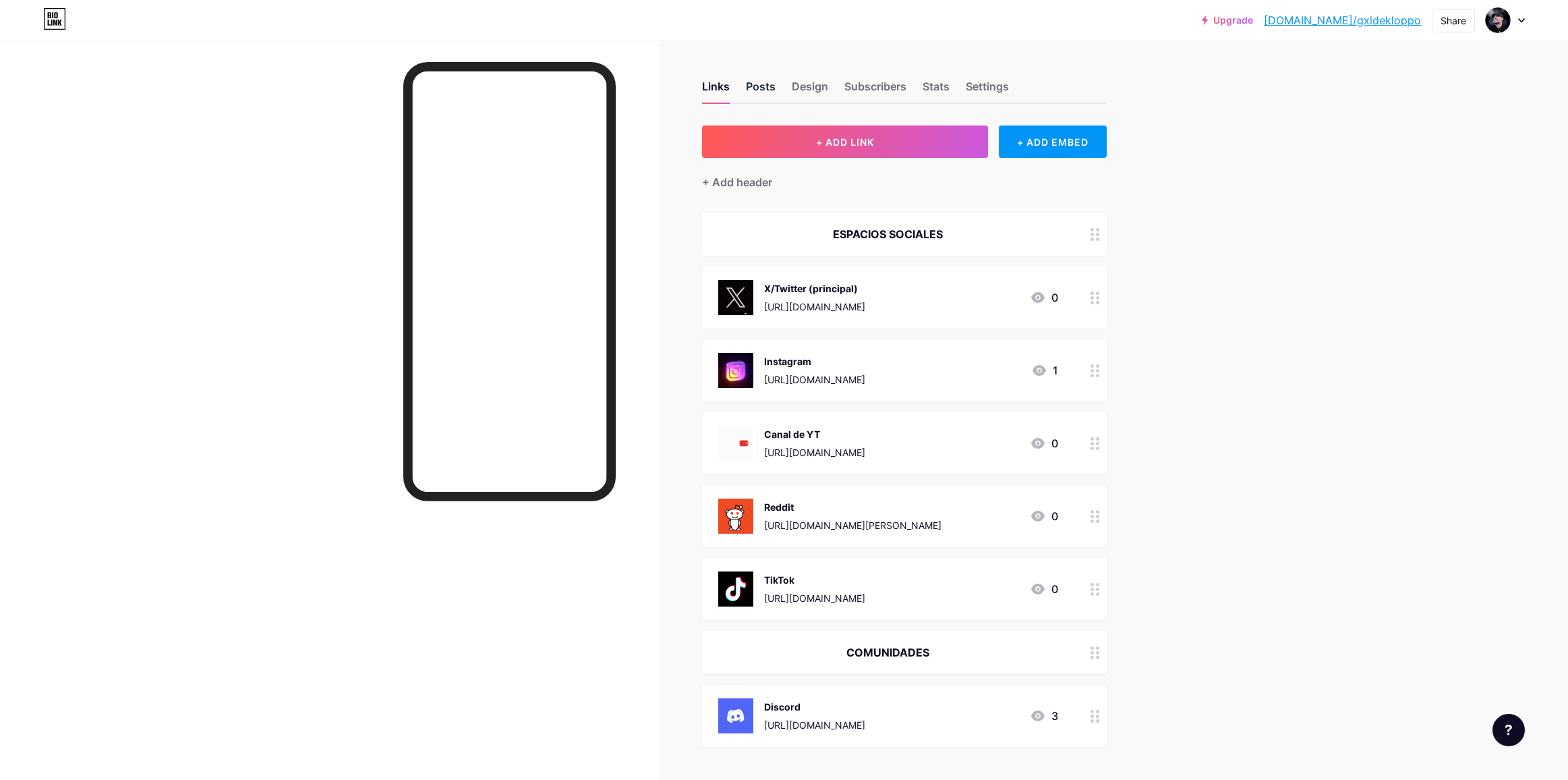
click at [771, 78] on div "Posts" at bounding box center [761, 90] width 30 height 24
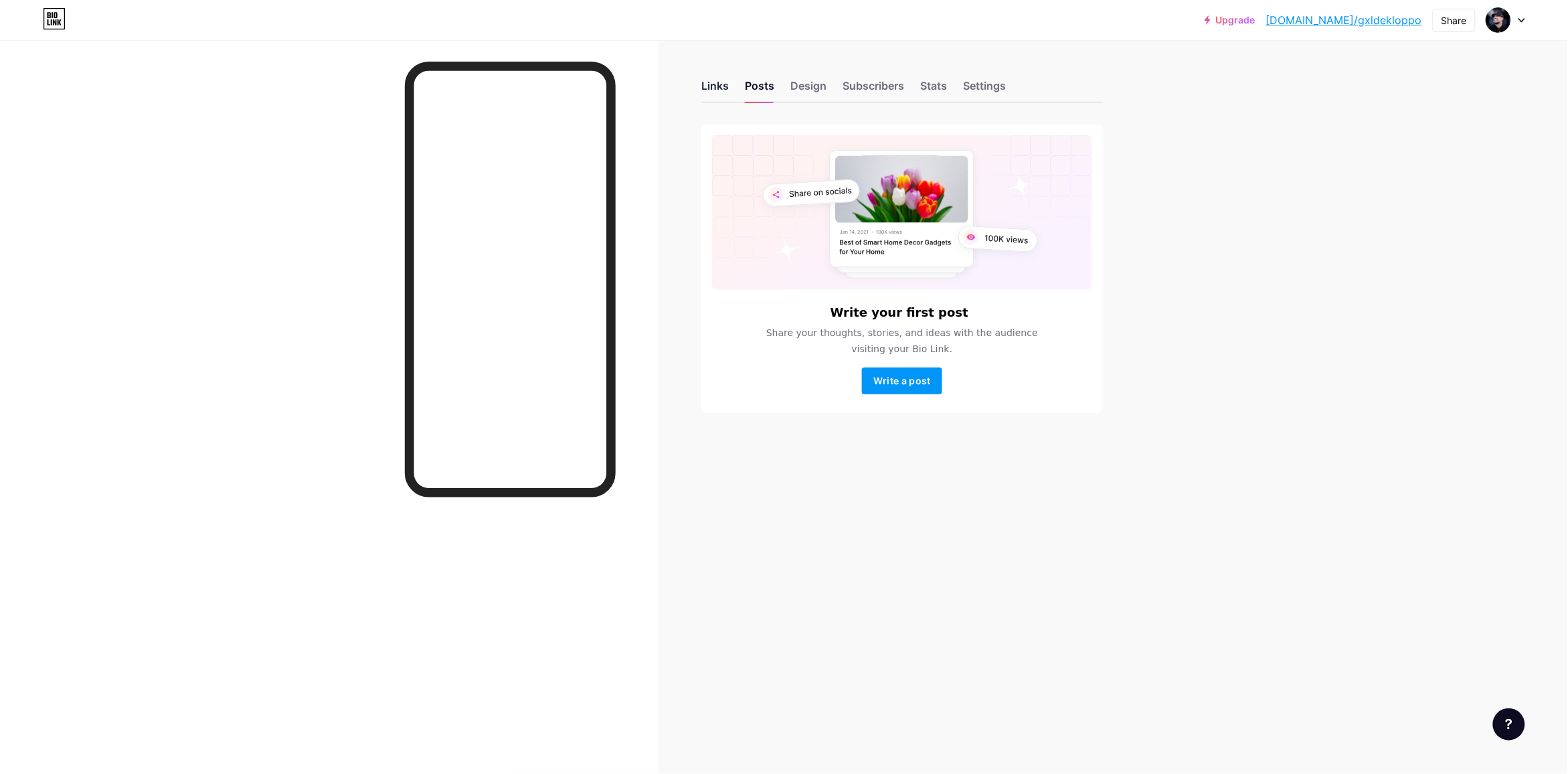
click at [704, 89] on div "Links" at bounding box center [716, 90] width 28 height 24
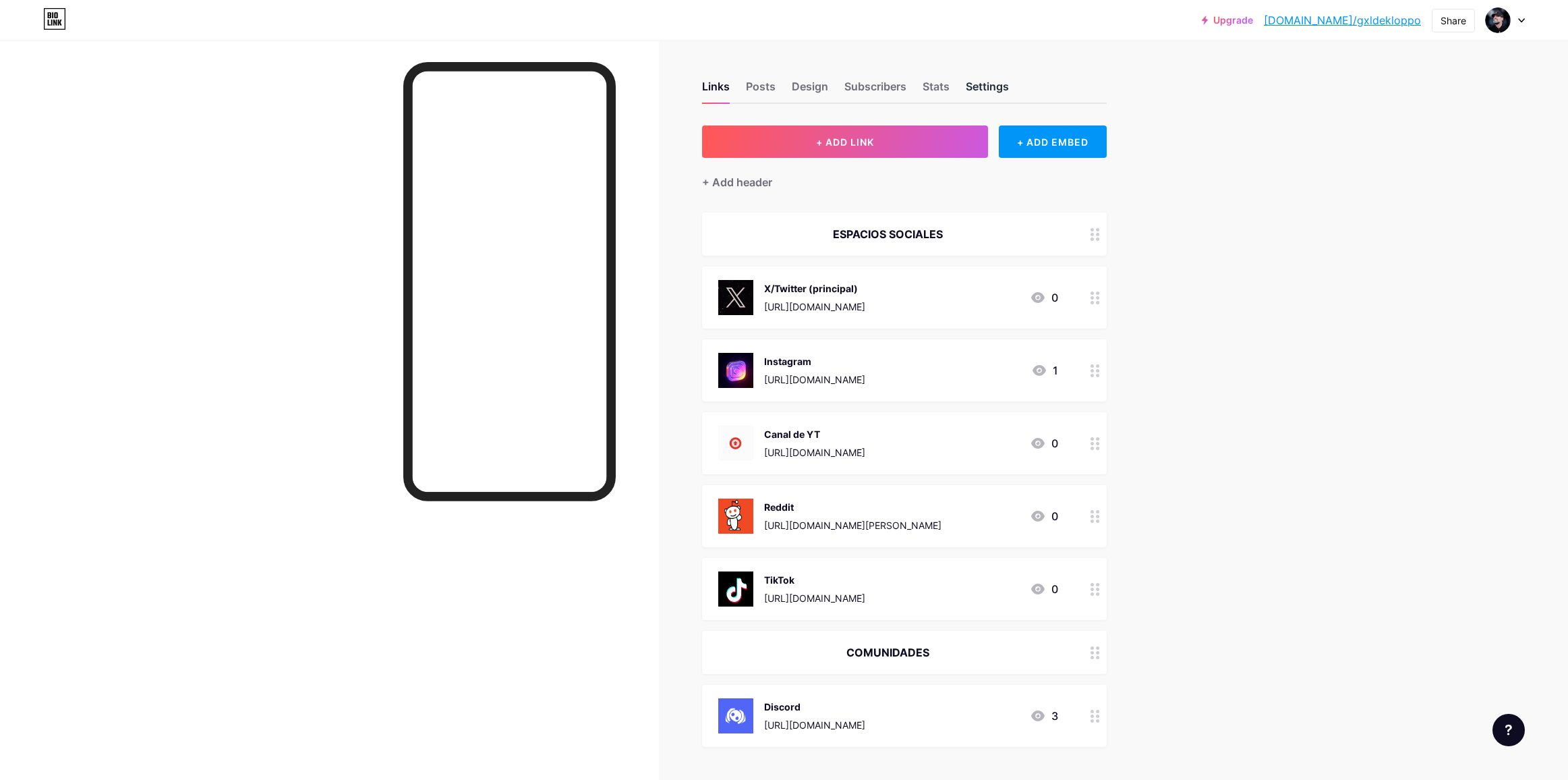
click at [997, 101] on div "Settings" at bounding box center [987, 90] width 43 height 24
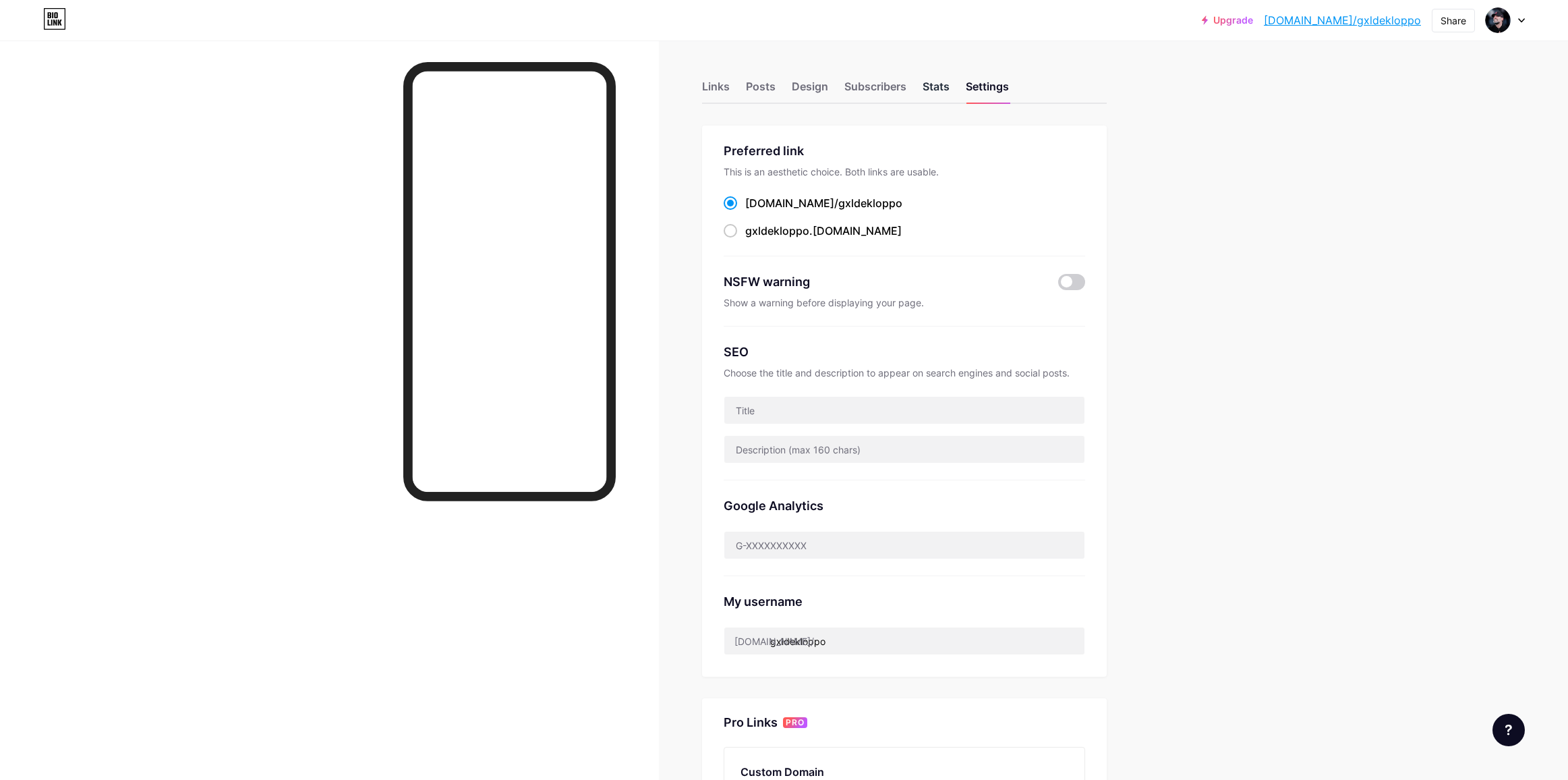
click at [932, 91] on div "Stats" at bounding box center [935, 90] width 27 height 24
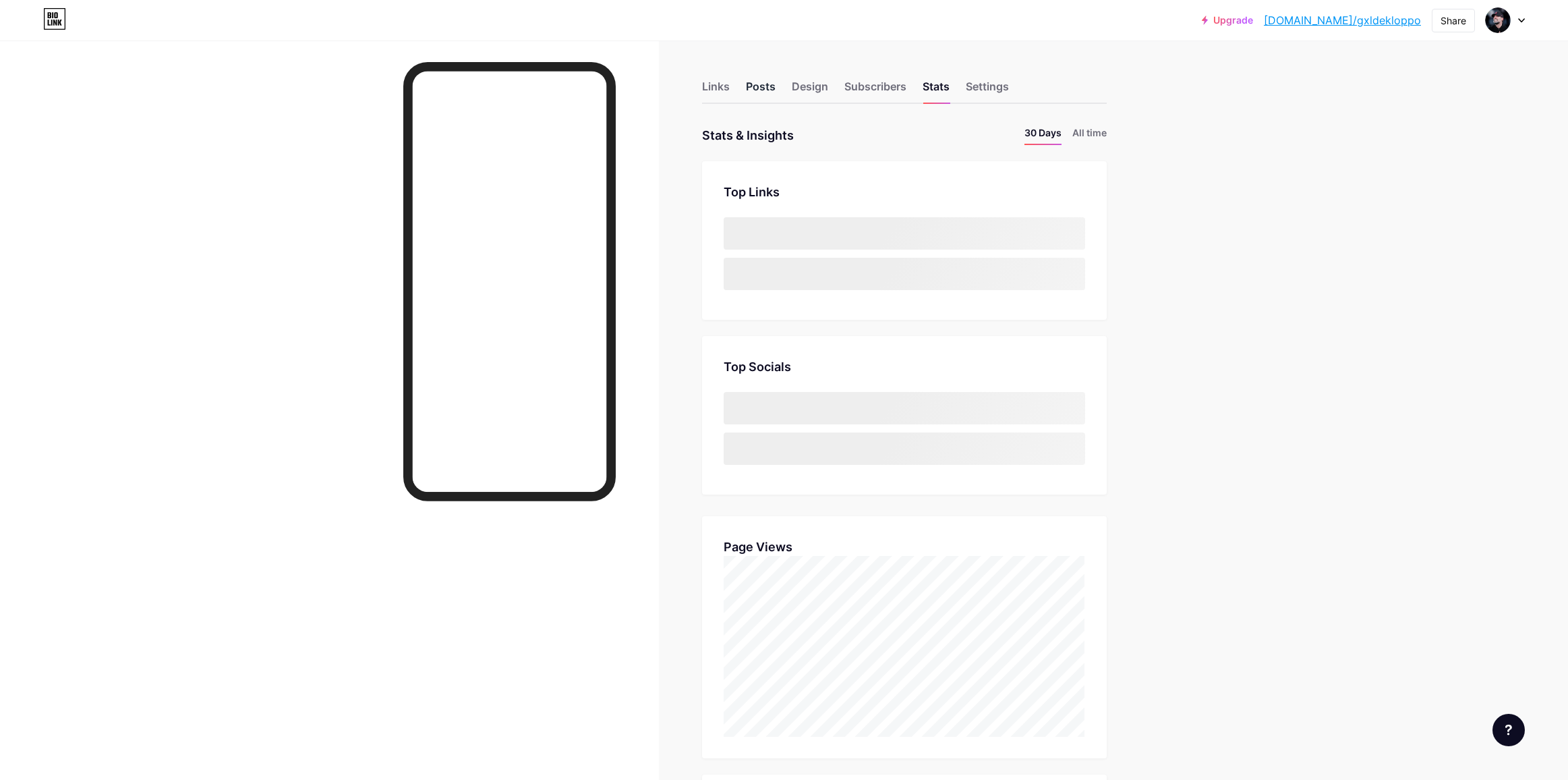
click at [774, 92] on div "Posts" at bounding box center [761, 90] width 30 height 24
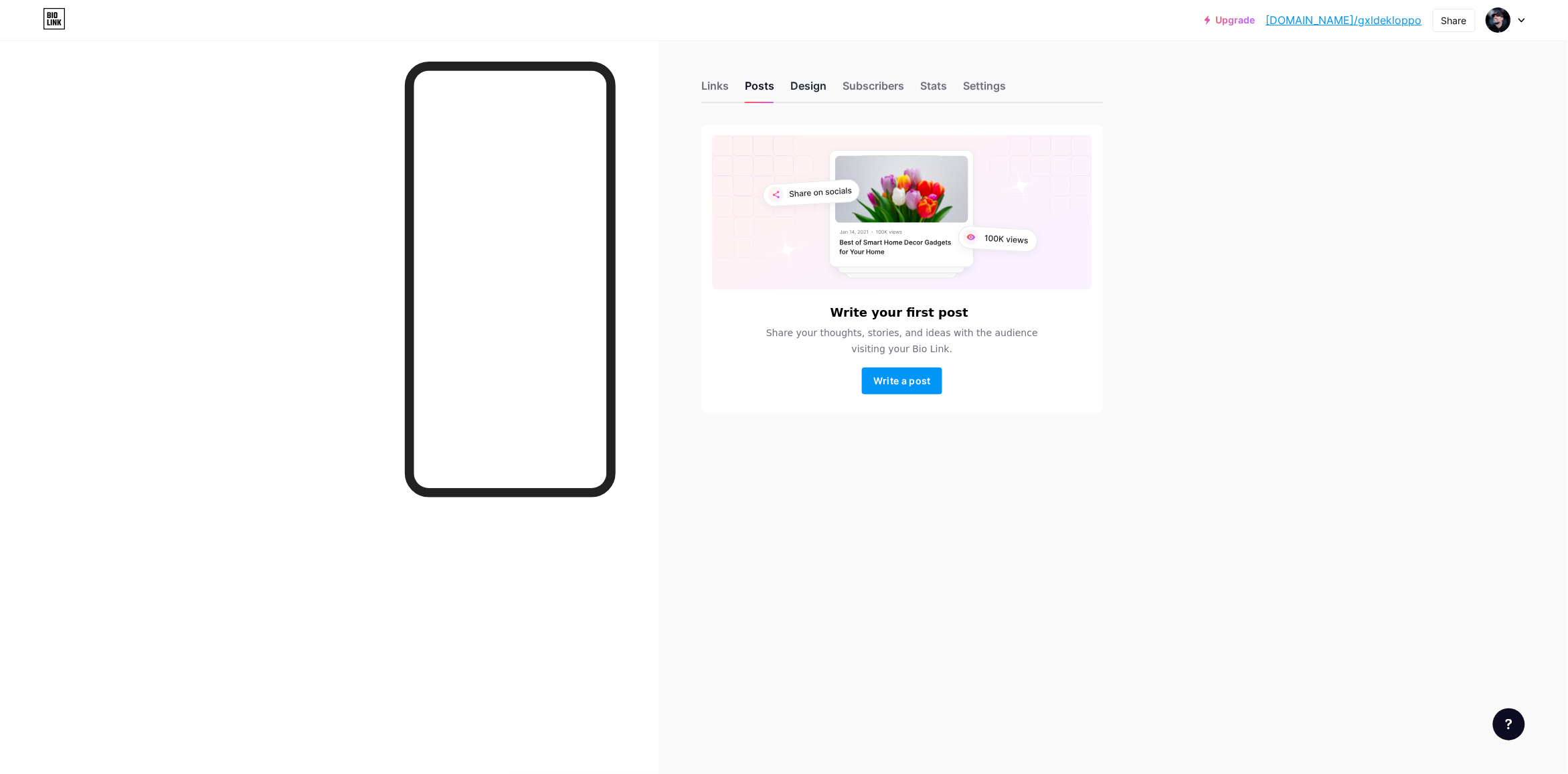
click at [791, 89] on div "Design" at bounding box center [808, 90] width 36 height 24
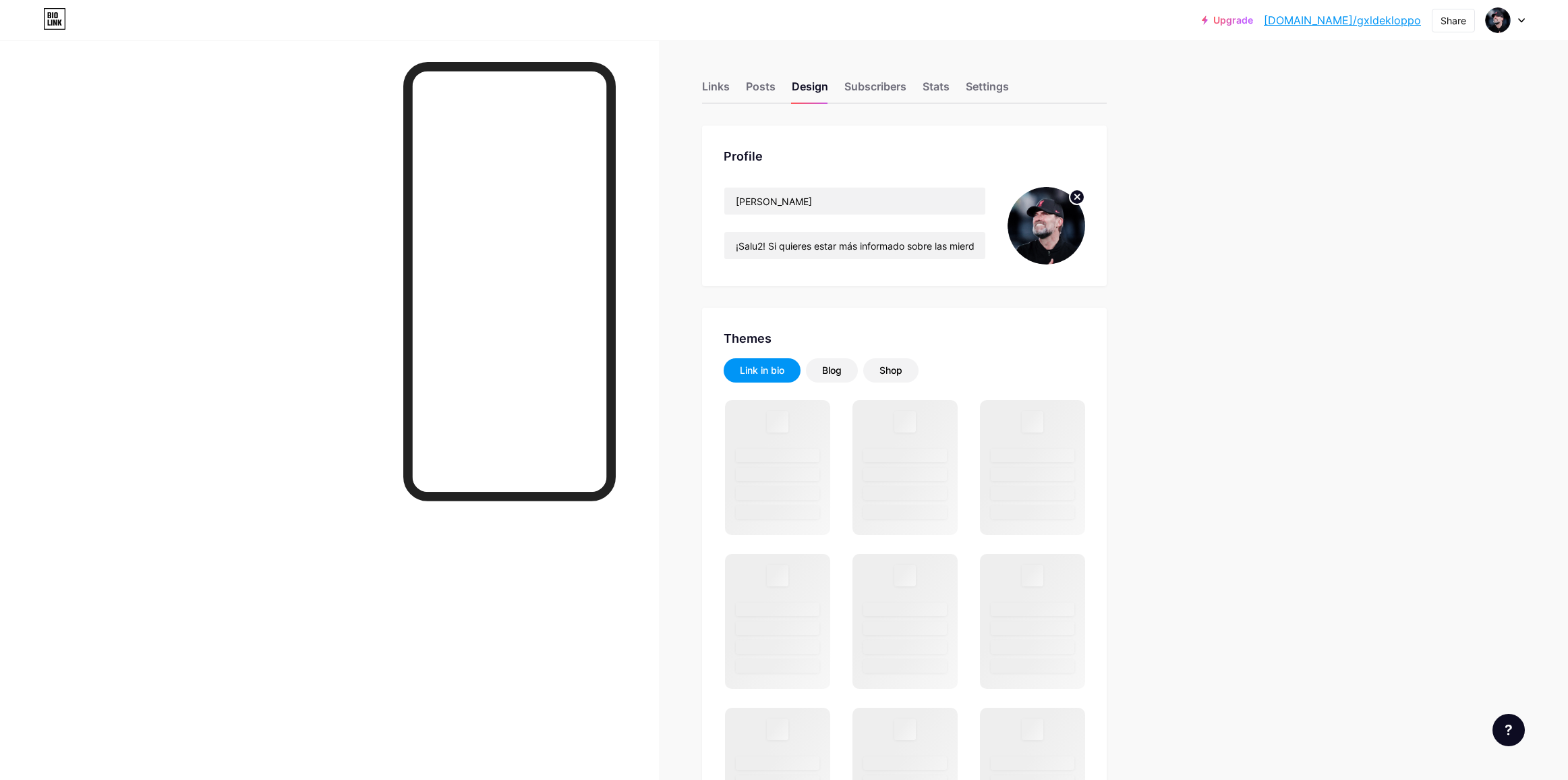
click at [1075, 225] on img at bounding box center [1047, 226] width 77 height 78
click at [1085, 187] on span at bounding box center [1047, 226] width 77 height 78
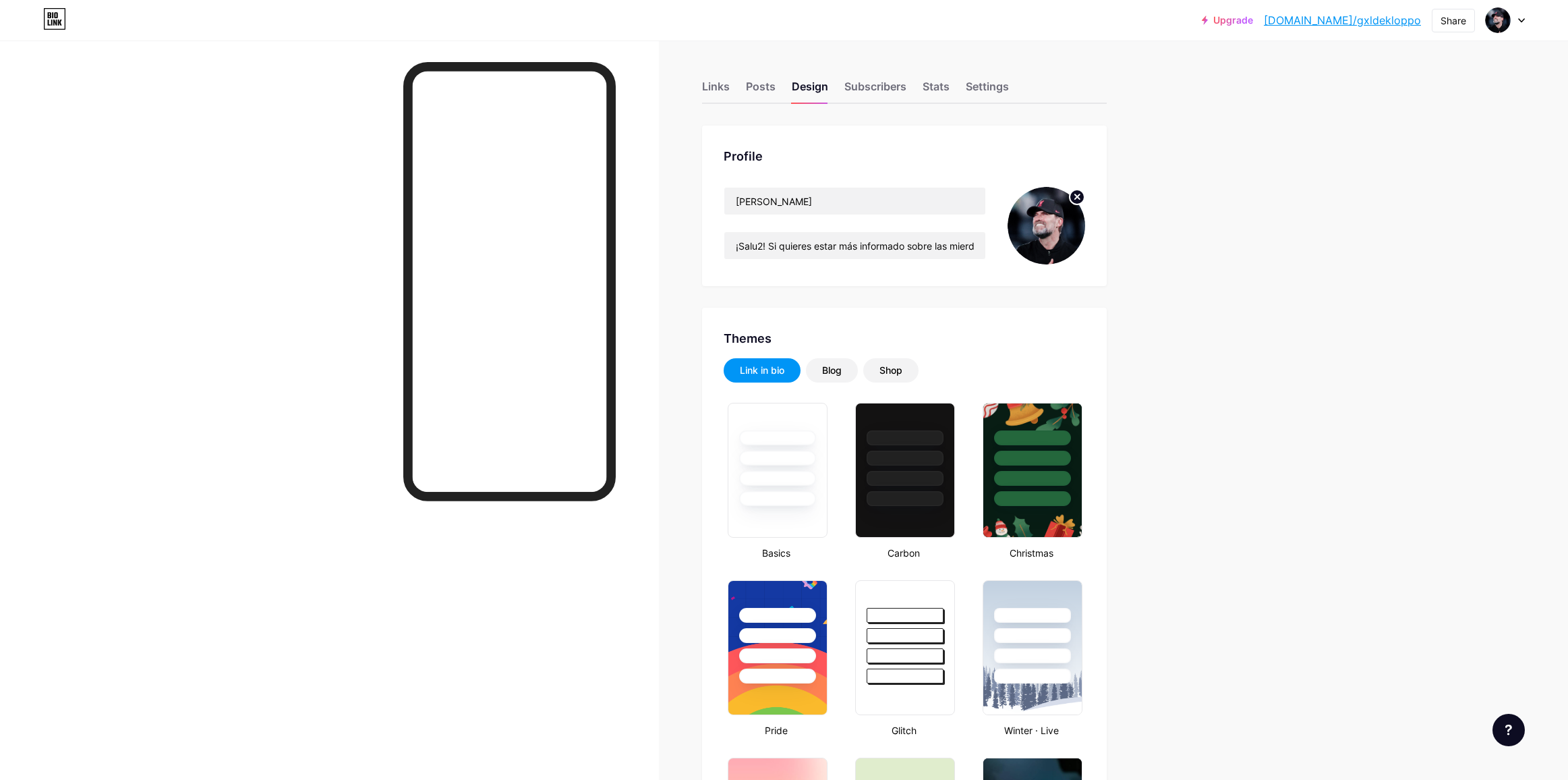
type input "#303030"
type input "#ffffff"
click at [1079, 191] on circle at bounding box center [1076, 197] width 15 height 15
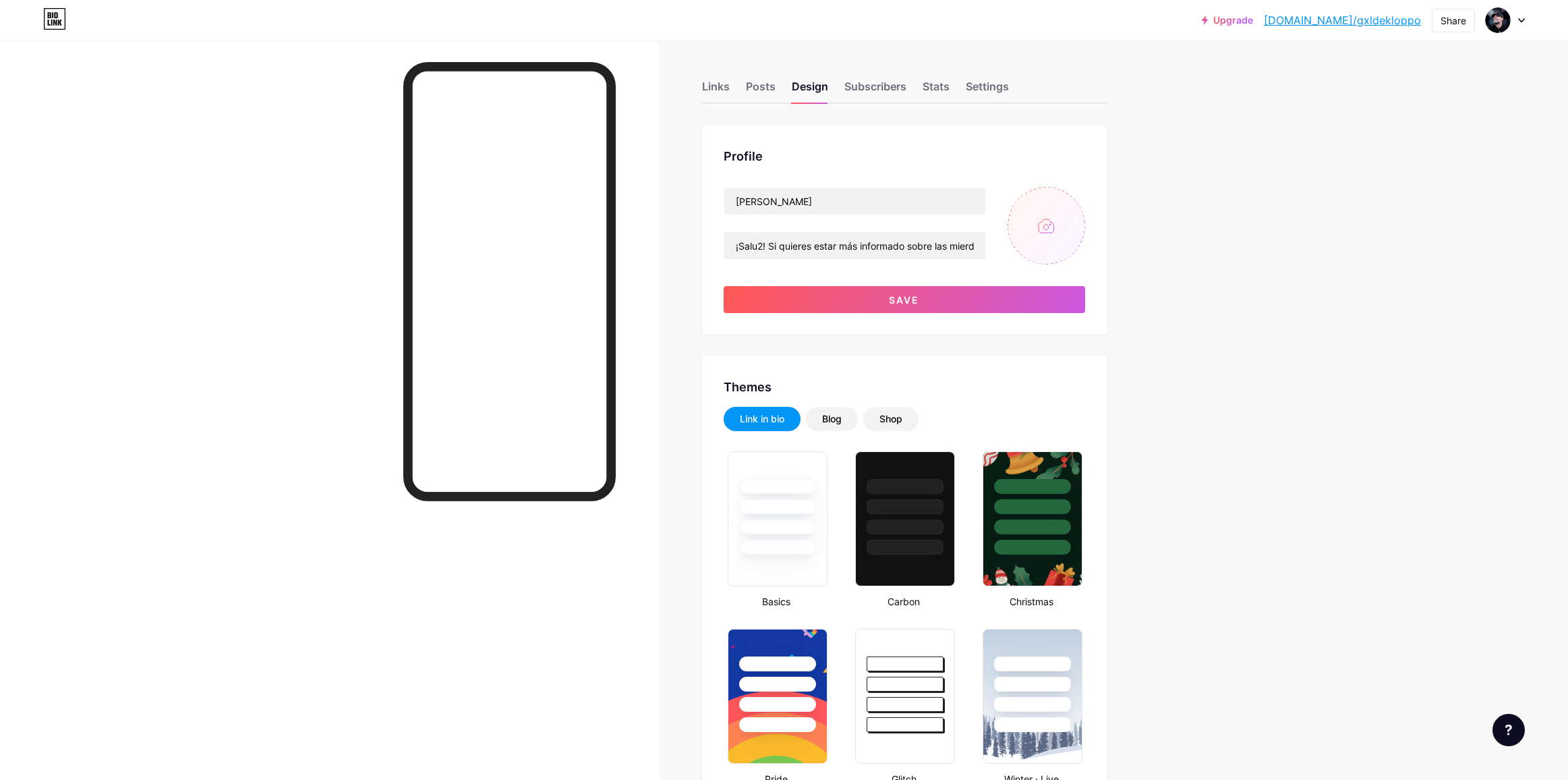
click at [1055, 227] on input "file" at bounding box center [1047, 226] width 77 height 78
type input "C:\fakepath\[PERSON_NAME].JPEG"
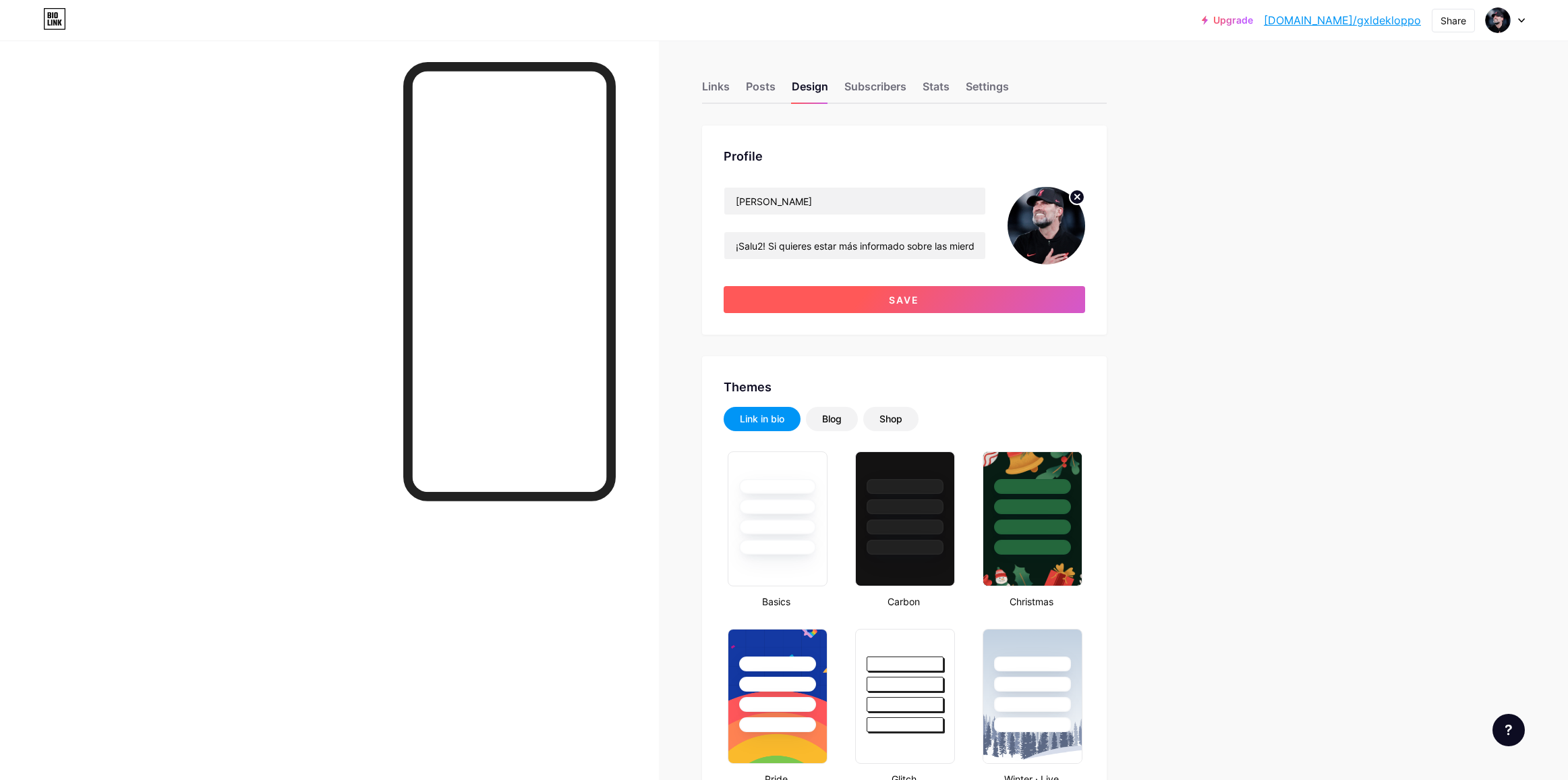
click at [838, 308] on button "Save" at bounding box center [905, 299] width 361 height 27
type input "#ffffff"
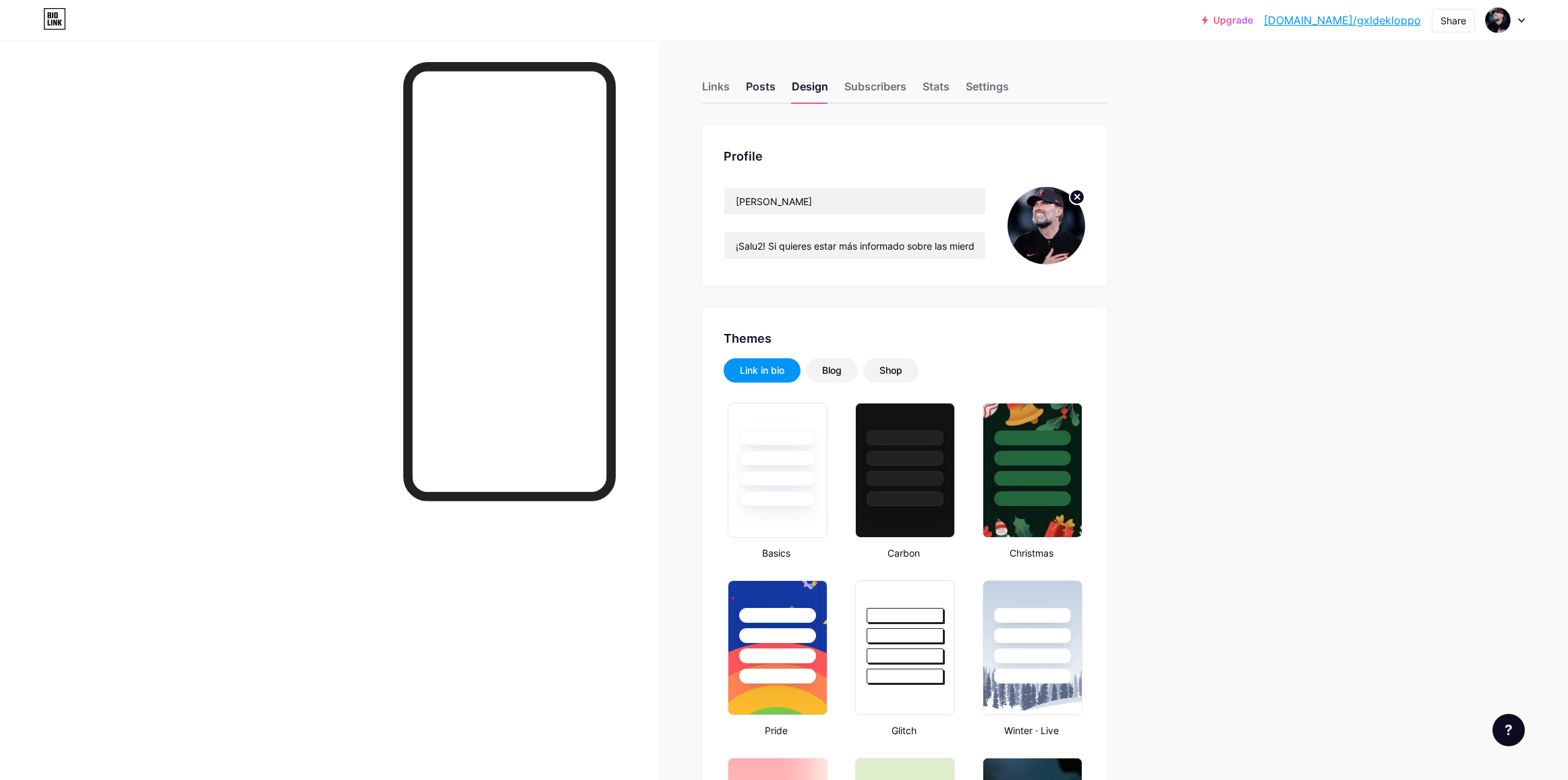
click at [752, 83] on div "Posts" at bounding box center [761, 90] width 30 height 24
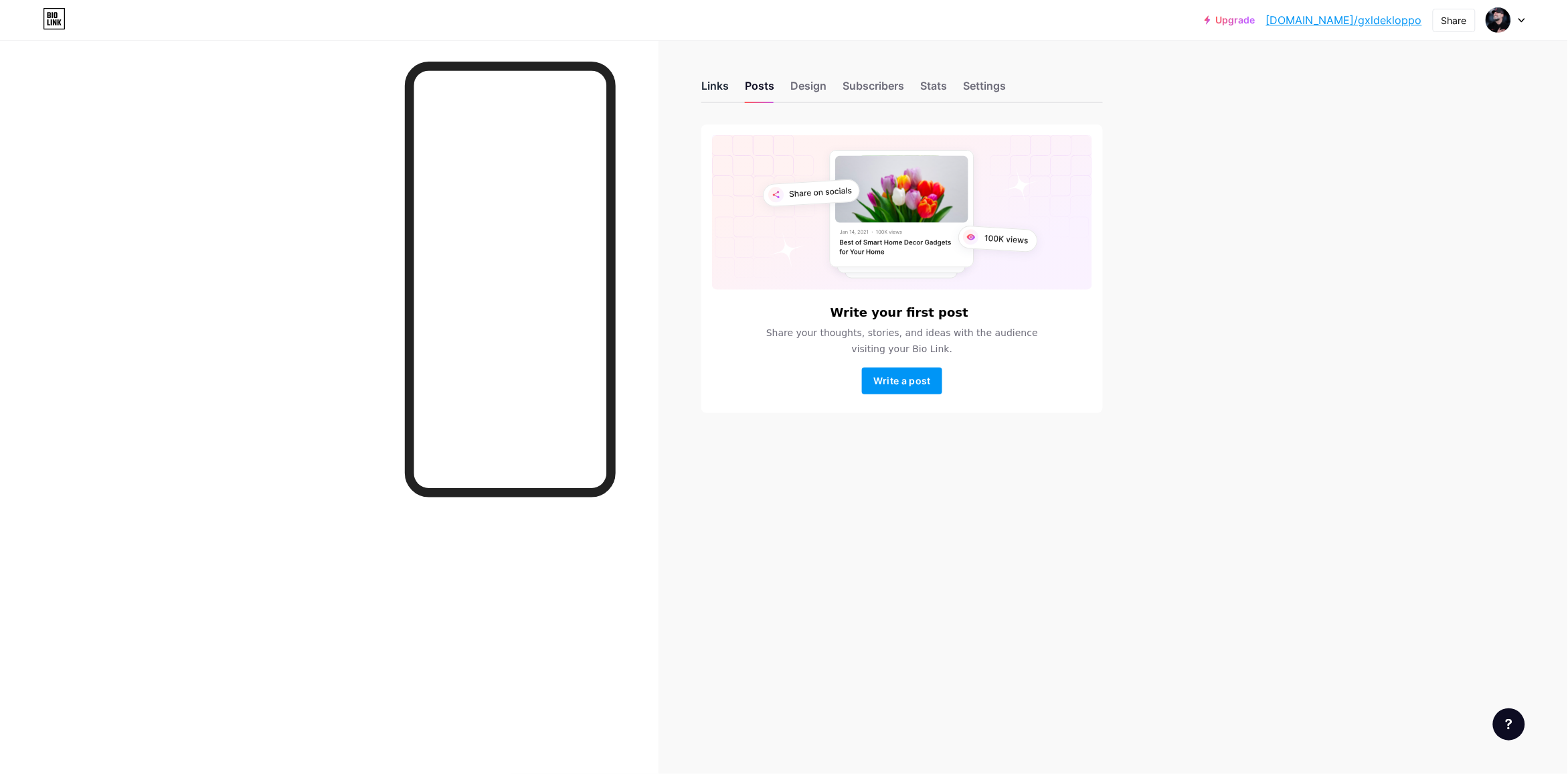
click at [715, 86] on div "Links" at bounding box center [716, 90] width 28 height 24
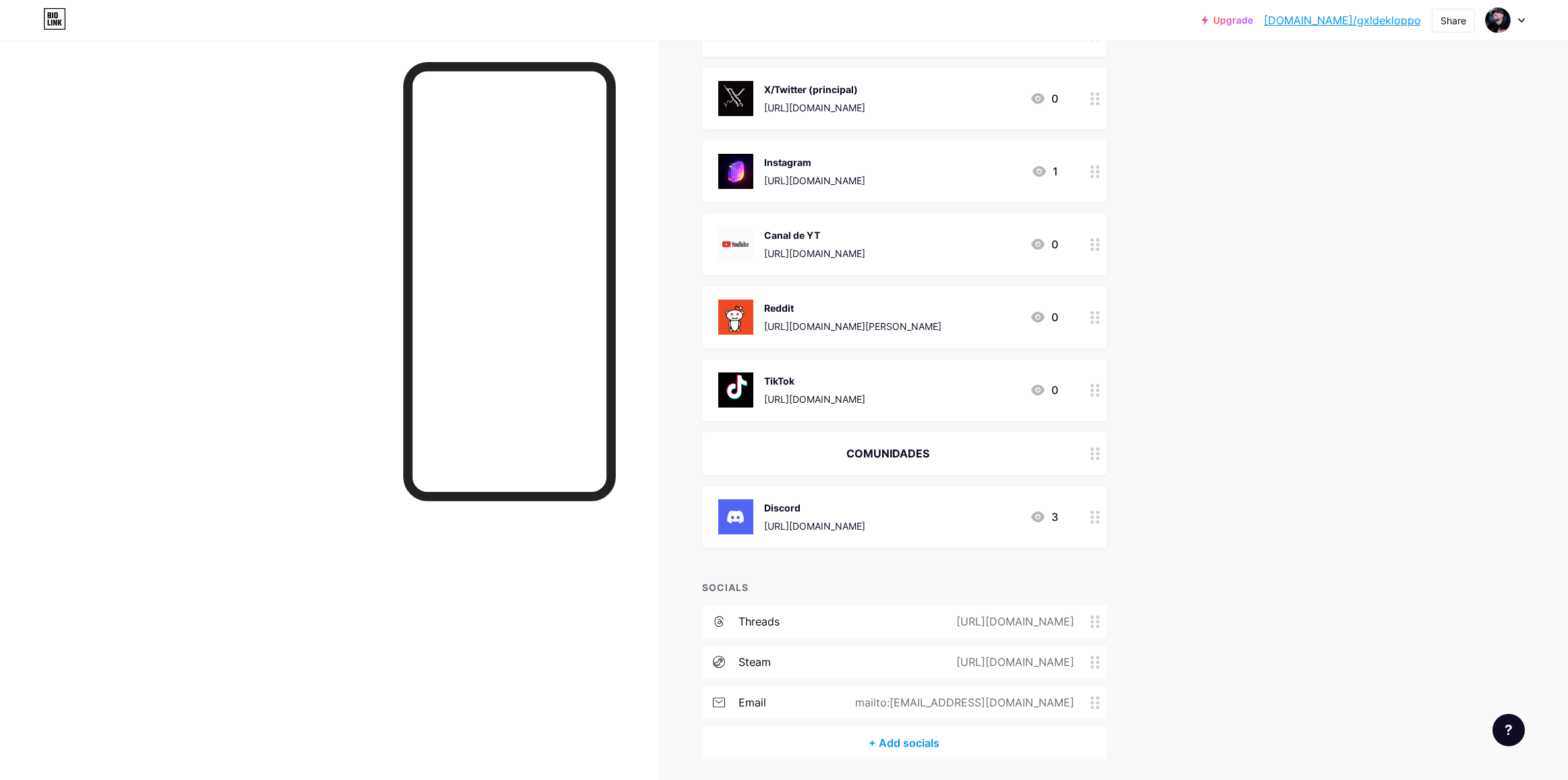
scroll to position [243, 0]
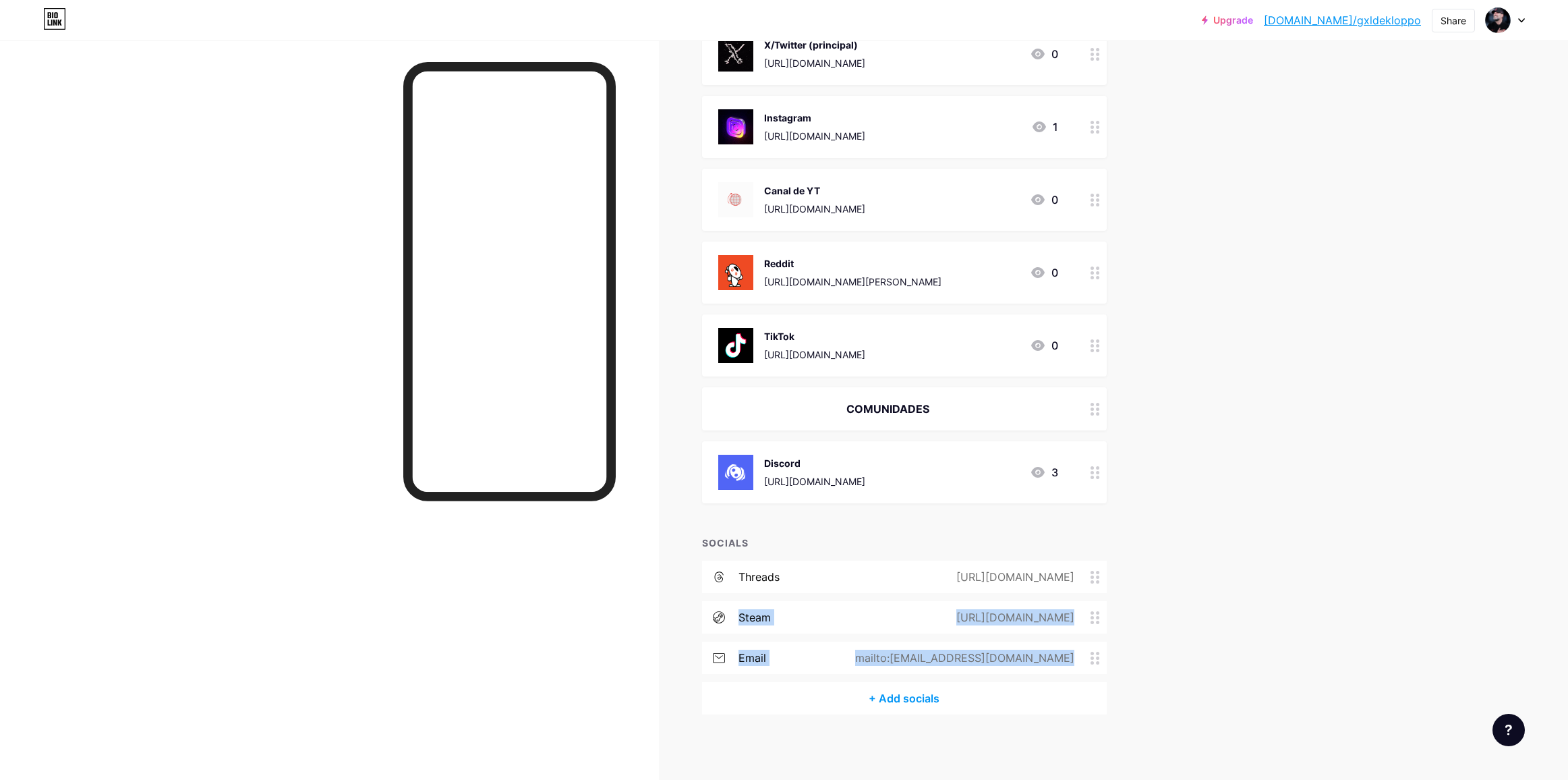
drag, startPoint x: 1107, startPoint y: 642, endPoint x: 1101, endPoint y: 574, distance: 68.3
click at [1101, 574] on div "threads [URL][DOMAIN_NAME] steam [URL][DOMAIN_NAME] email mailto:[EMAIL_ADDRESS…" at bounding box center [905, 621] width 405 height 121
click at [1133, 652] on div "Links Posts Design Subscribers Stats Settings + ADD LINK + ADD EMBED + Add head…" at bounding box center [582, 290] width 1164 height 986
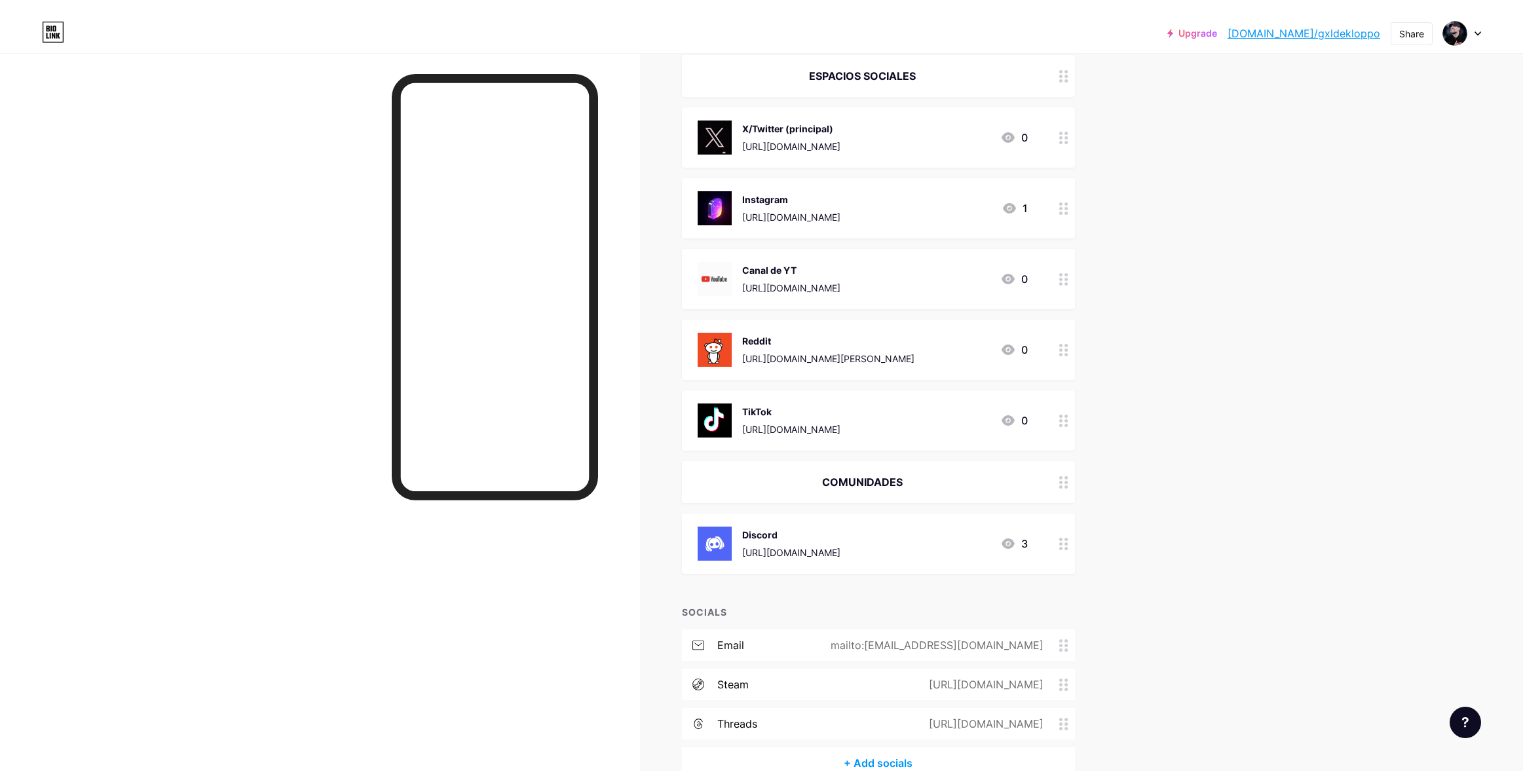
scroll to position [0, 0]
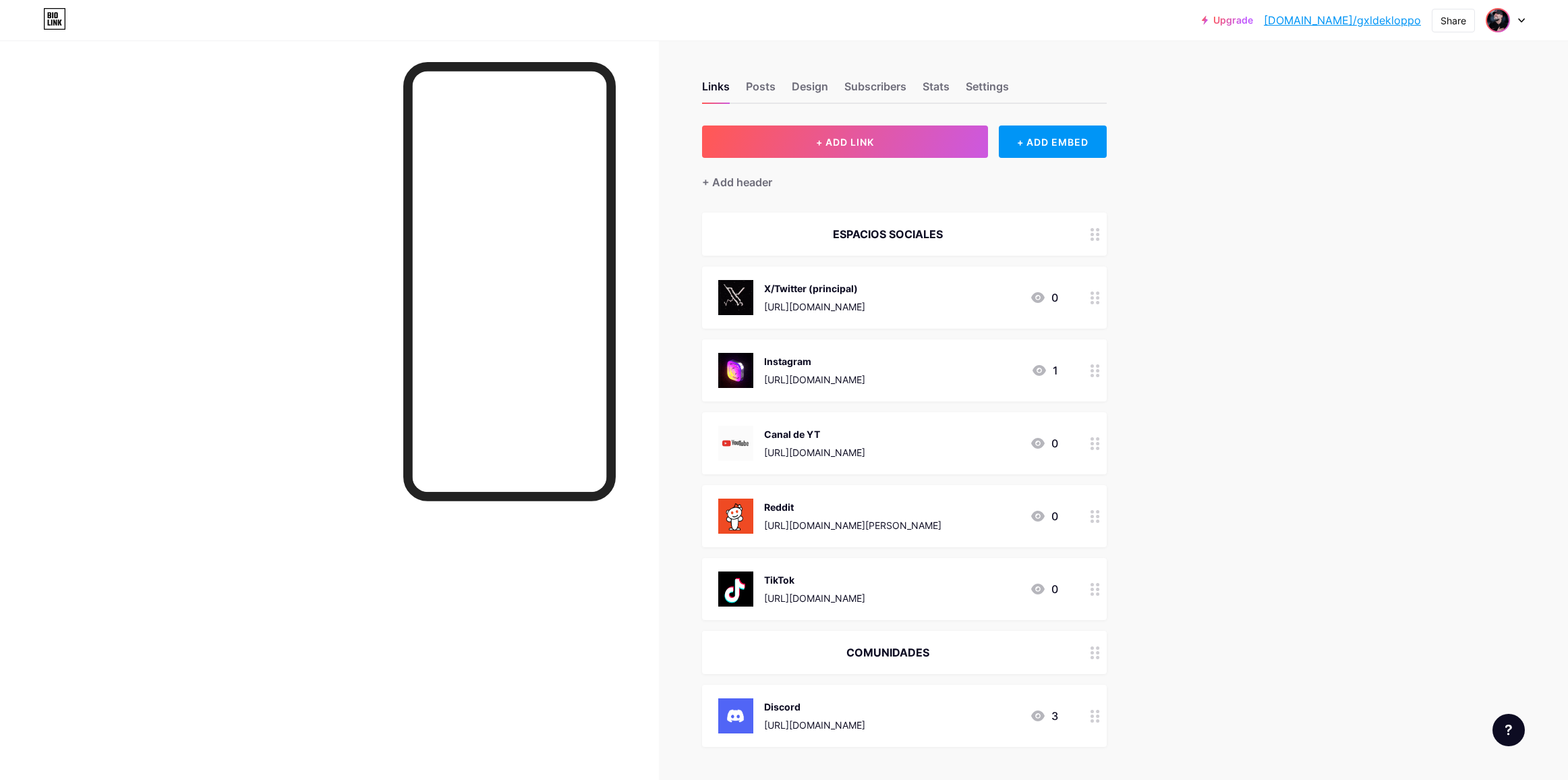
click at [1502, 22] on img at bounding box center [1498, 21] width 22 height 22
click at [1334, 127] on div "Upgrade [DOMAIN_NAME]/gxldek... [DOMAIN_NAME]/gxldekloppo Share Switch accounts…" at bounding box center [784, 513] width 1568 height 1025
